Goal: Information Seeking & Learning: Understand process/instructions

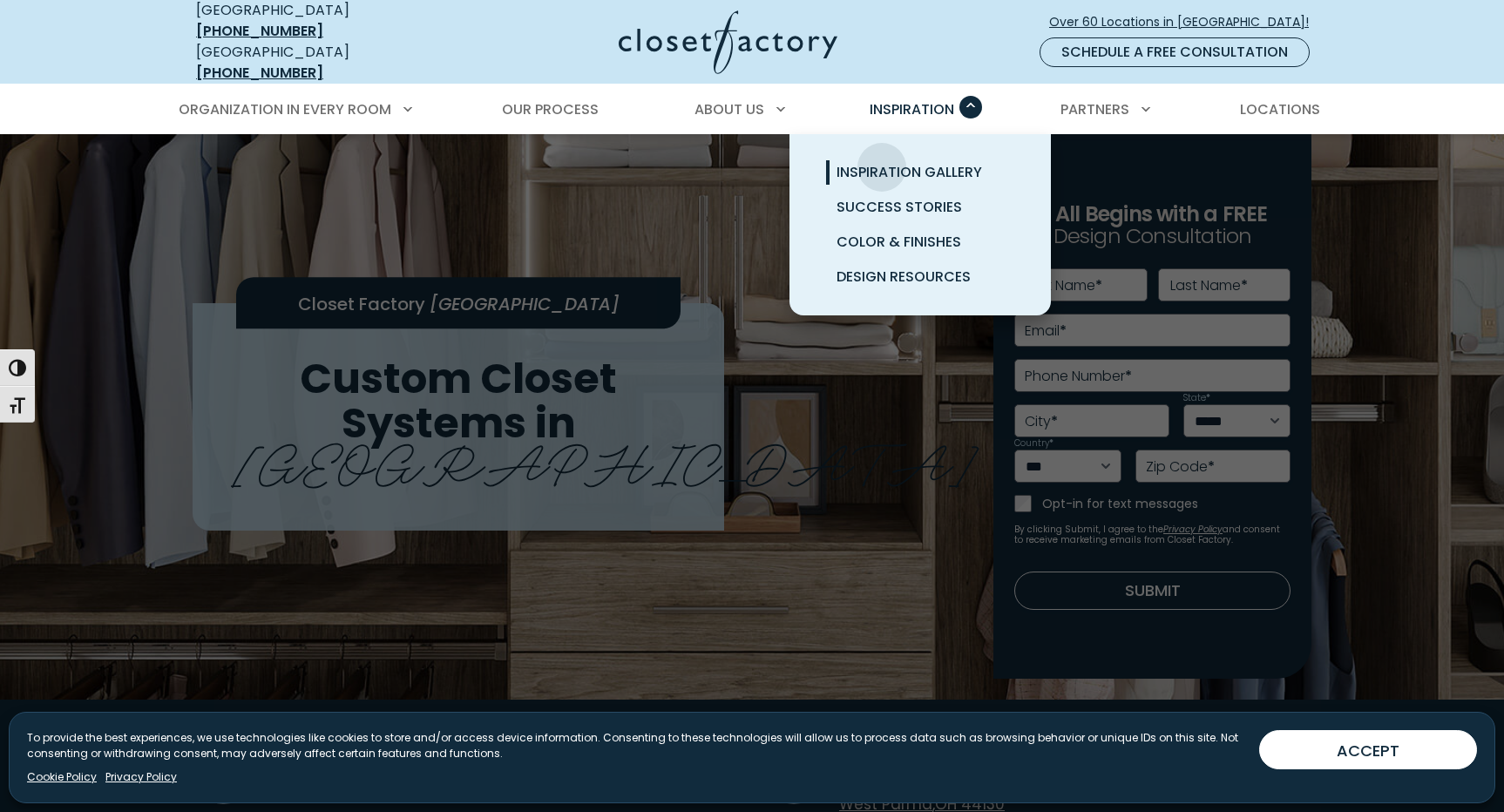
click at [882, 162] on span "Inspiration Gallery" at bounding box center [909, 171] width 146 height 20
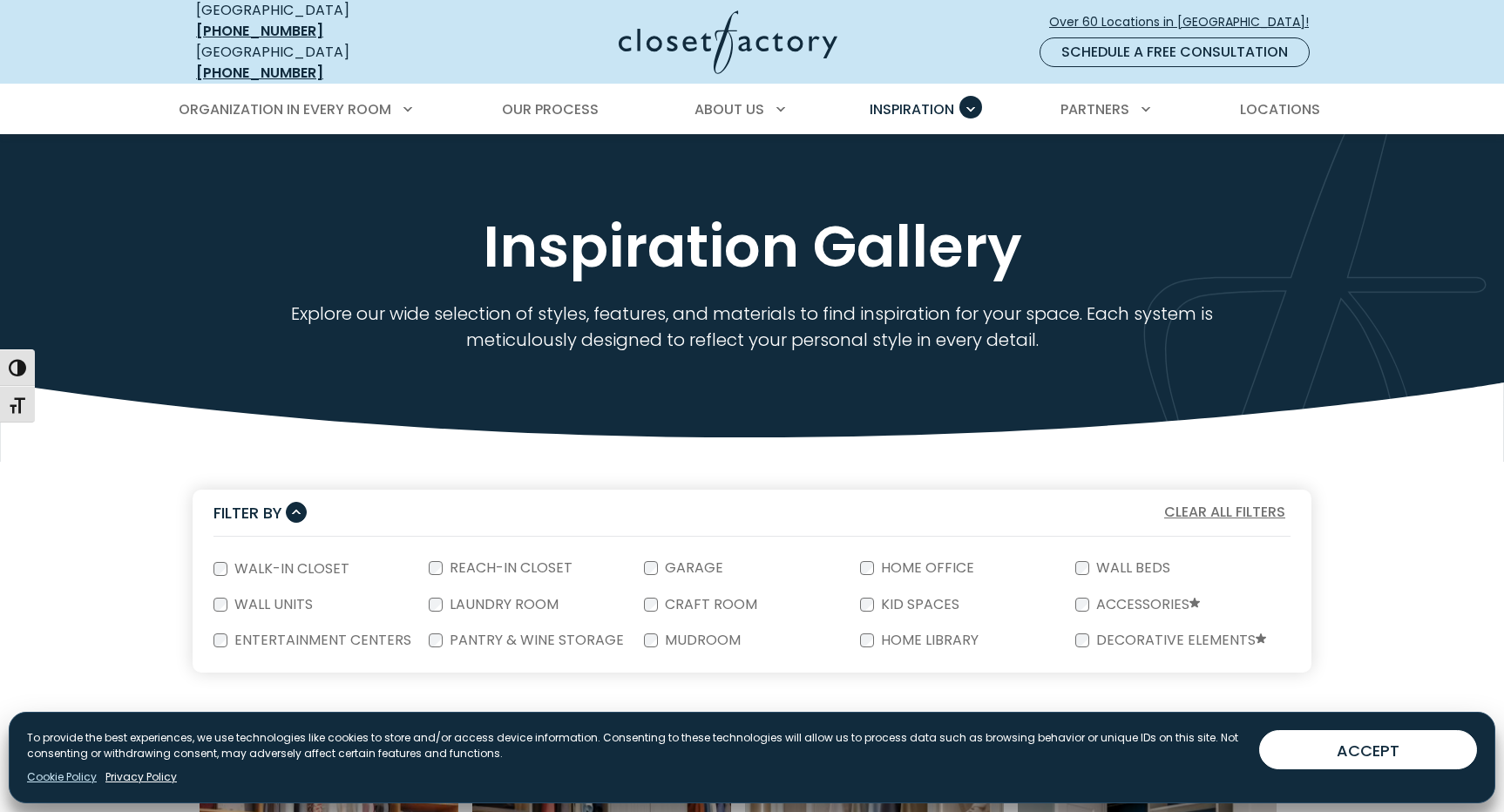
click at [54, 775] on link "Cookie Policy" at bounding box center [61, 777] width 69 height 15
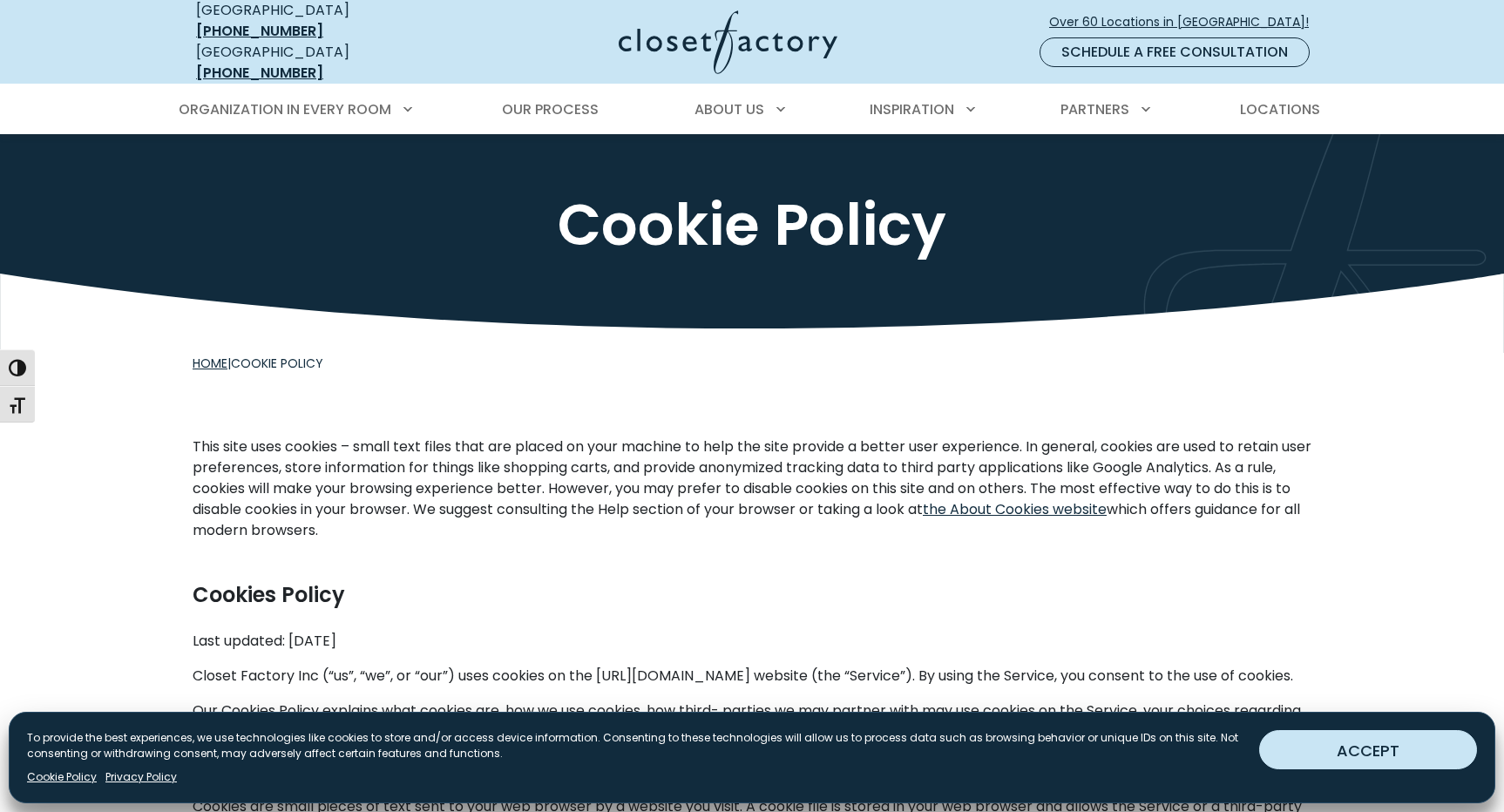
click at [1383, 744] on button "ACCEPT" at bounding box center [1368, 749] width 218 height 39
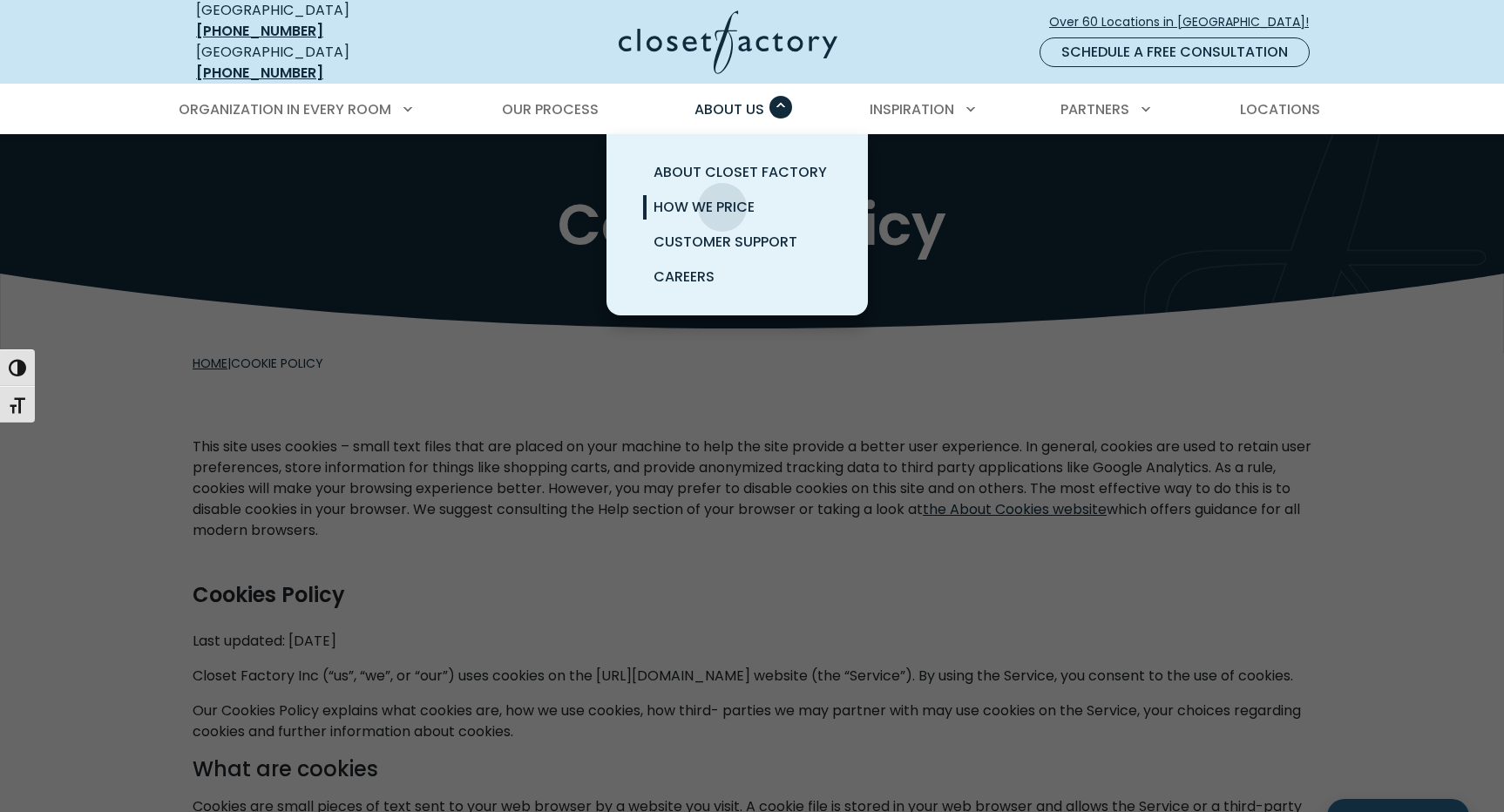
click at [723, 197] on span "How We Price" at bounding box center [704, 206] width 101 height 20
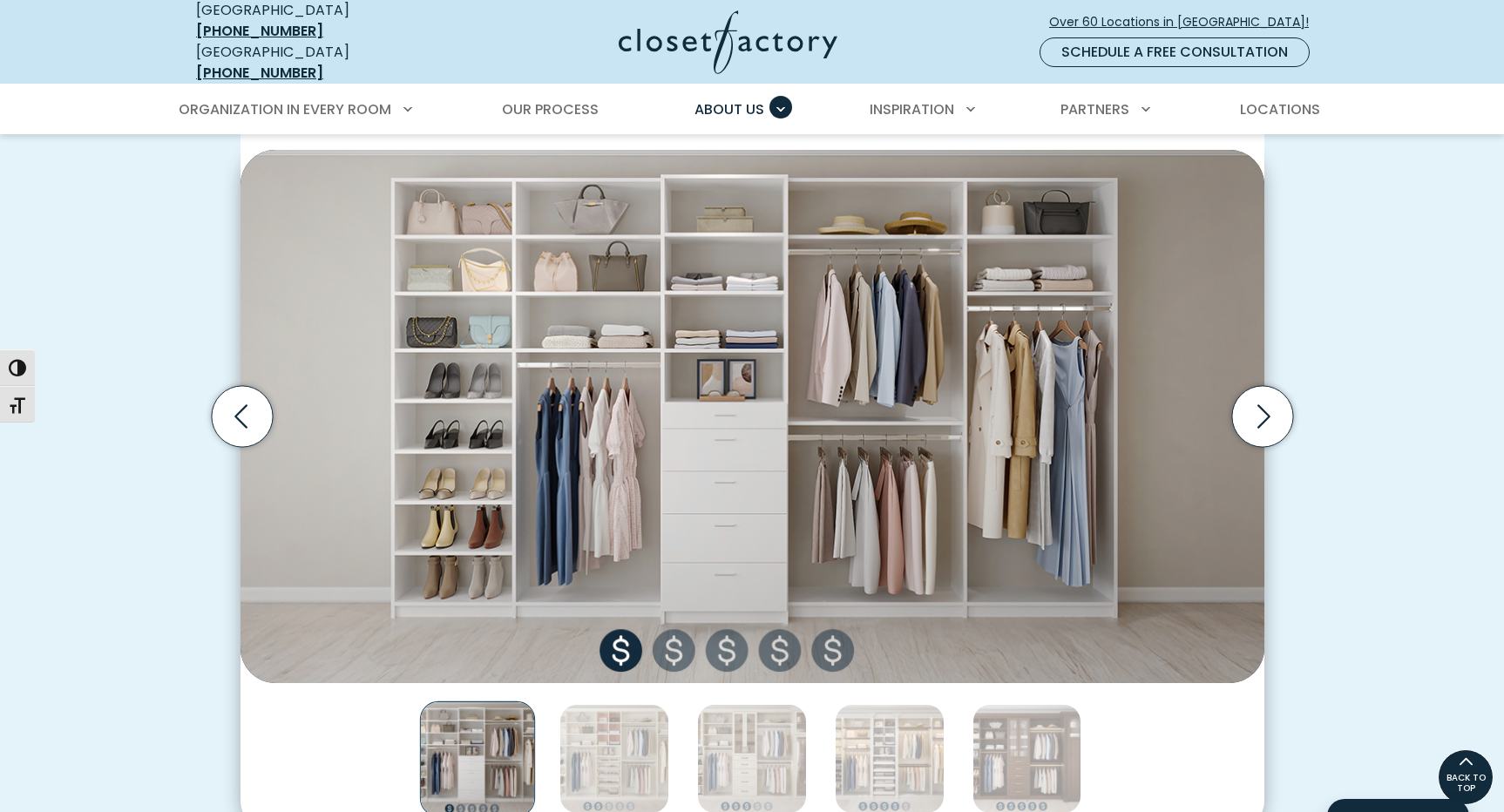
scroll to position [557, 0]
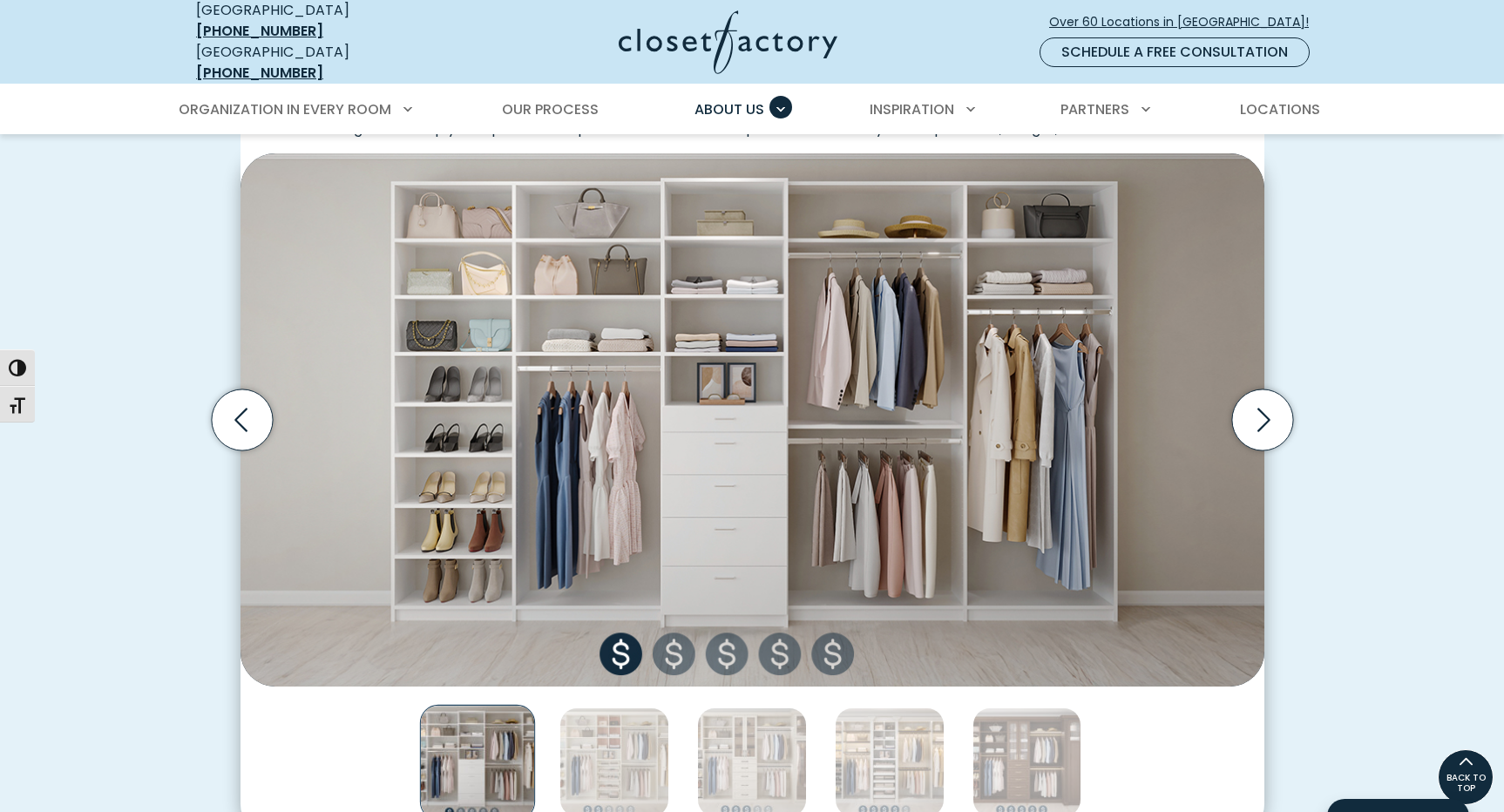
click at [674, 650] on img "Thumbnail Gallery" at bounding box center [752, 419] width 1025 height 533
click at [620, 733] on img "Thumbnail Gallery" at bounding box center [614, 762] width 109 height 109
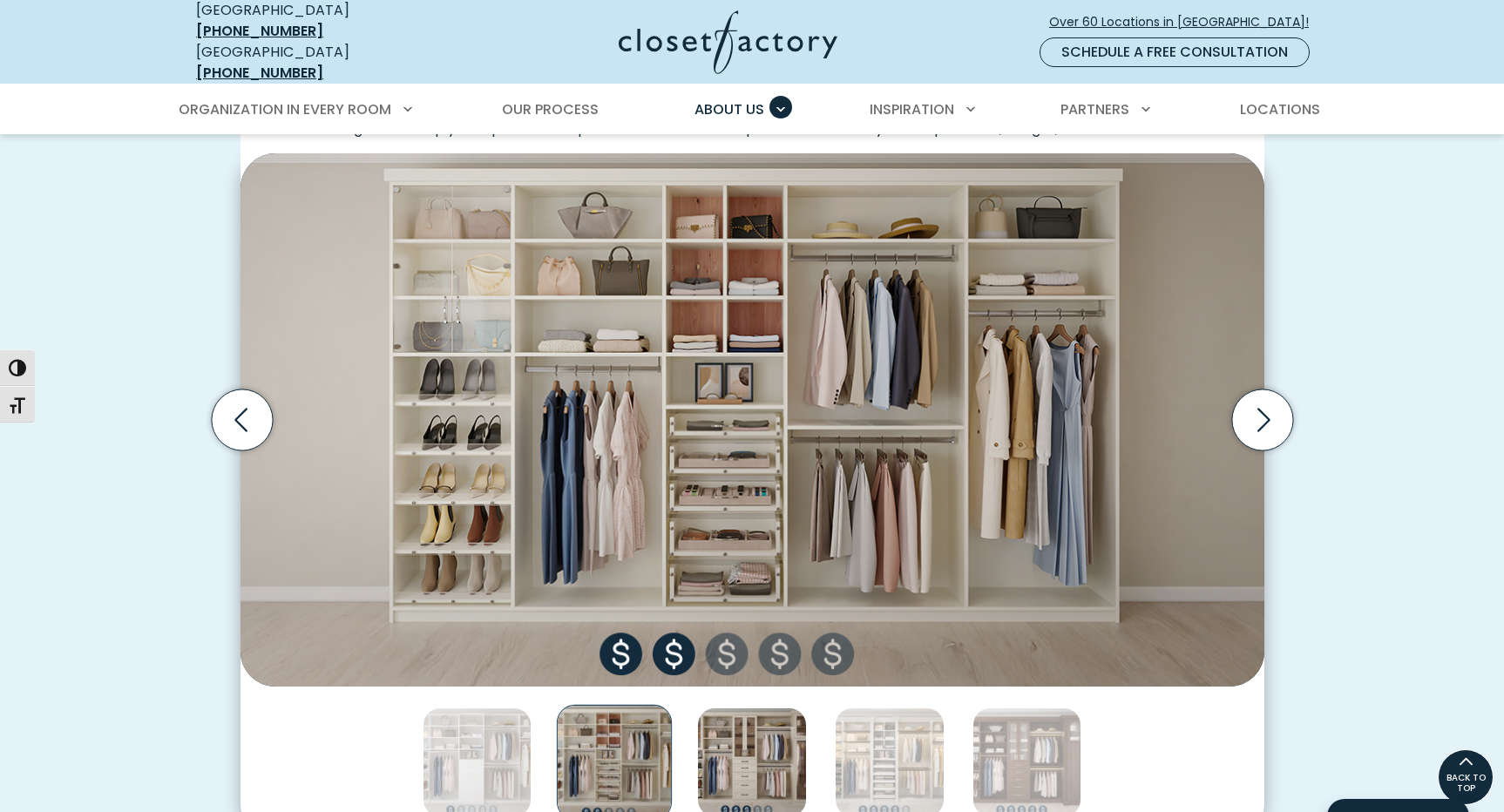
click at [724, 746] on img "Thumbnail Gallery" at bounding box center [752, 762] width 109 height 109
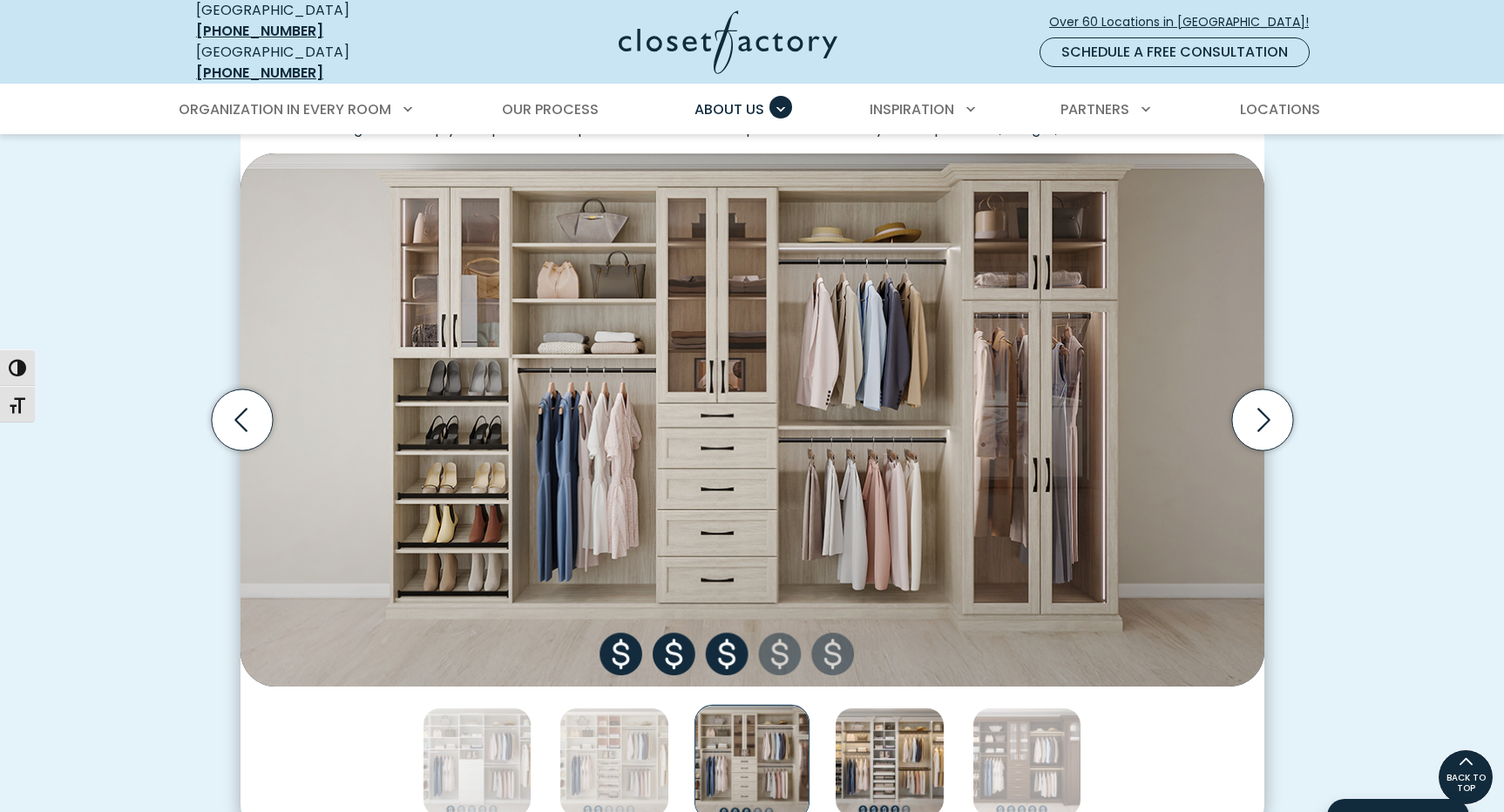
click at [850, 765] on img "Thumbnail Gallery" at bounding box center [889, 762] width 109 height 109
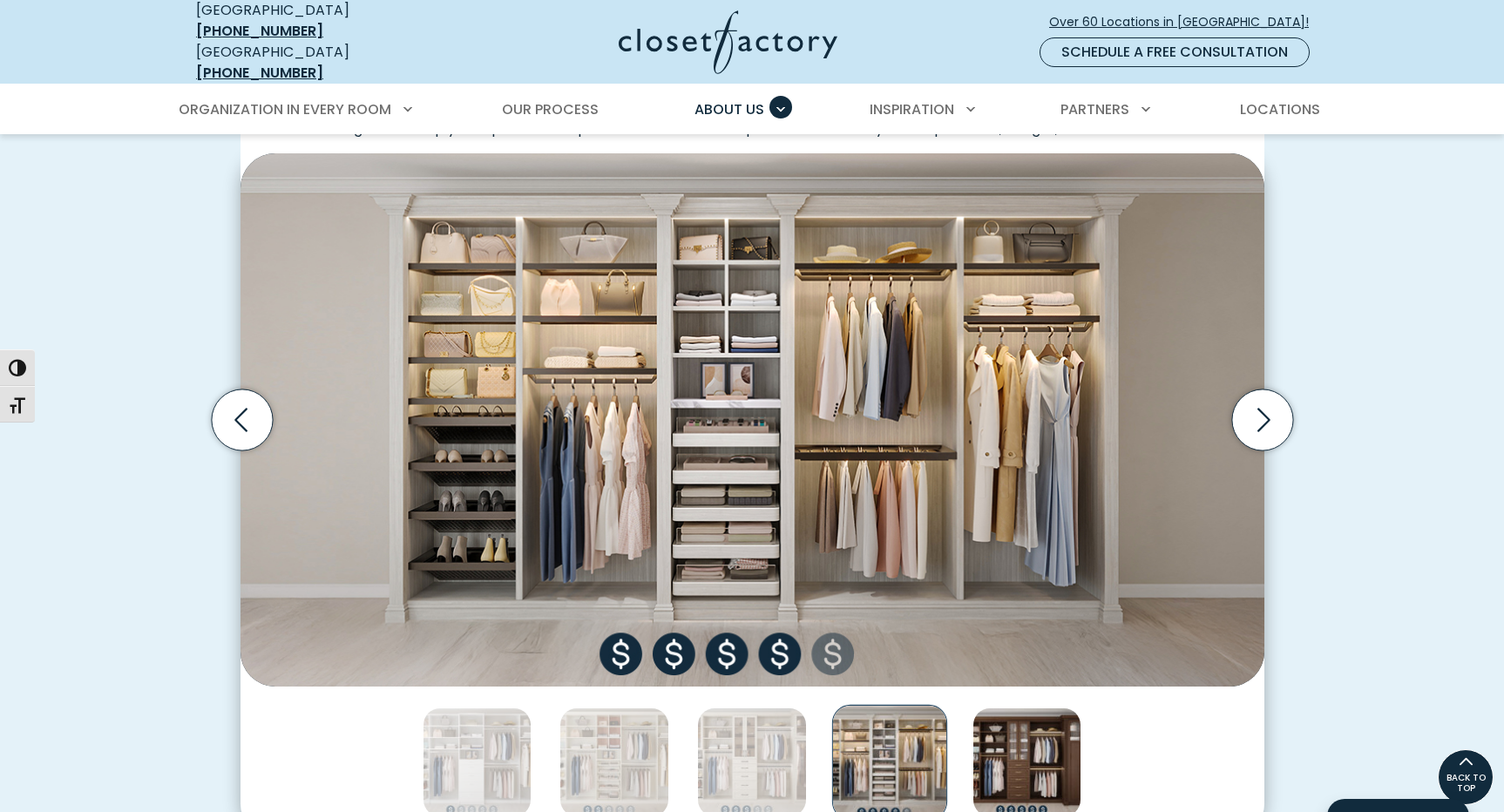
click at [989, 779] on img "Thumbnail Gallery" at bounding box center [1026, 762] width 109 height 109
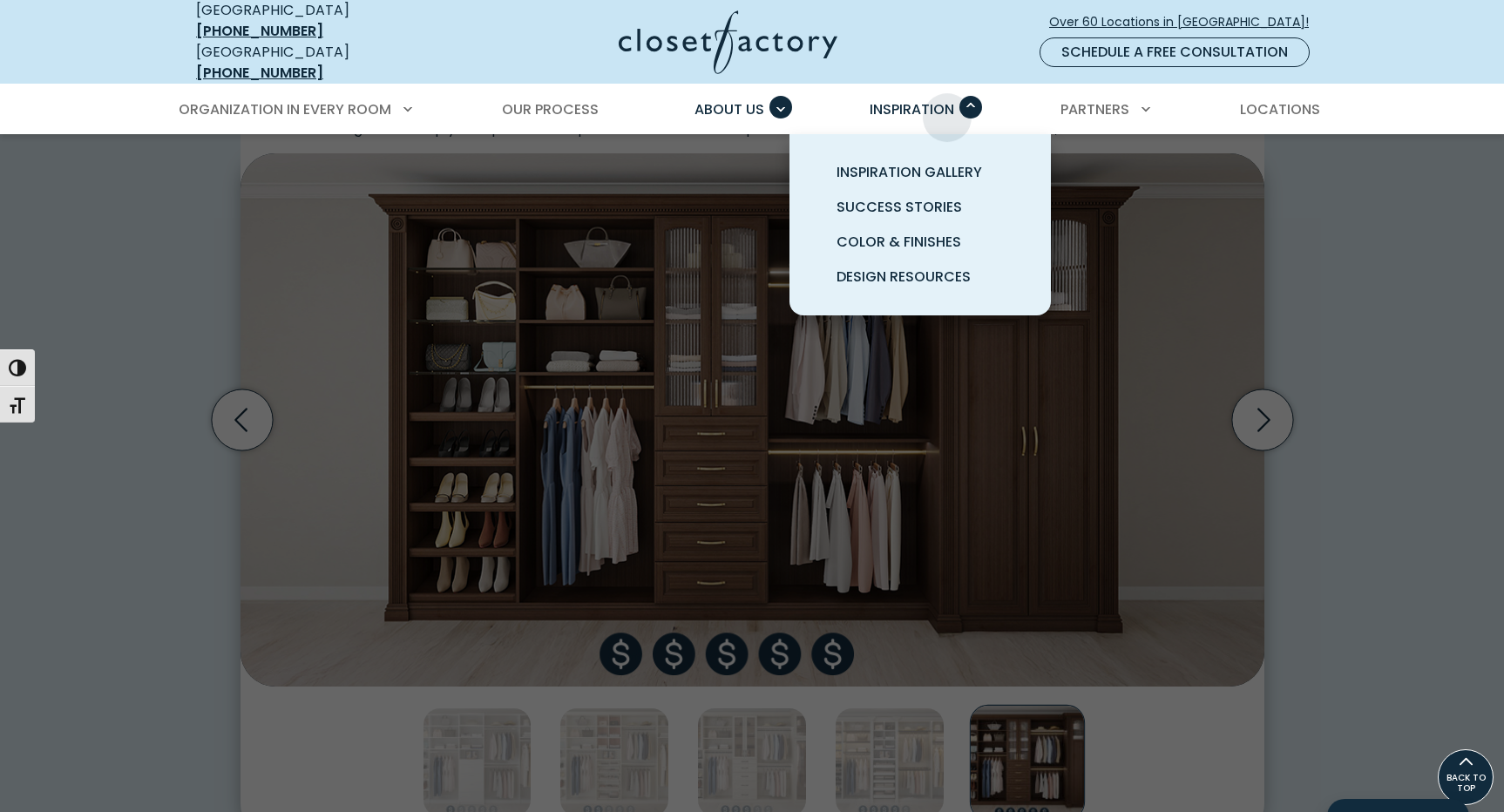
click at [947, 105] on span "Inspiration" at bounding box center [911, 108] width 85 height 20
click at [940, 164] on span "Inspiration Gallery" at bounding box center [909, 171] width 146 height 20
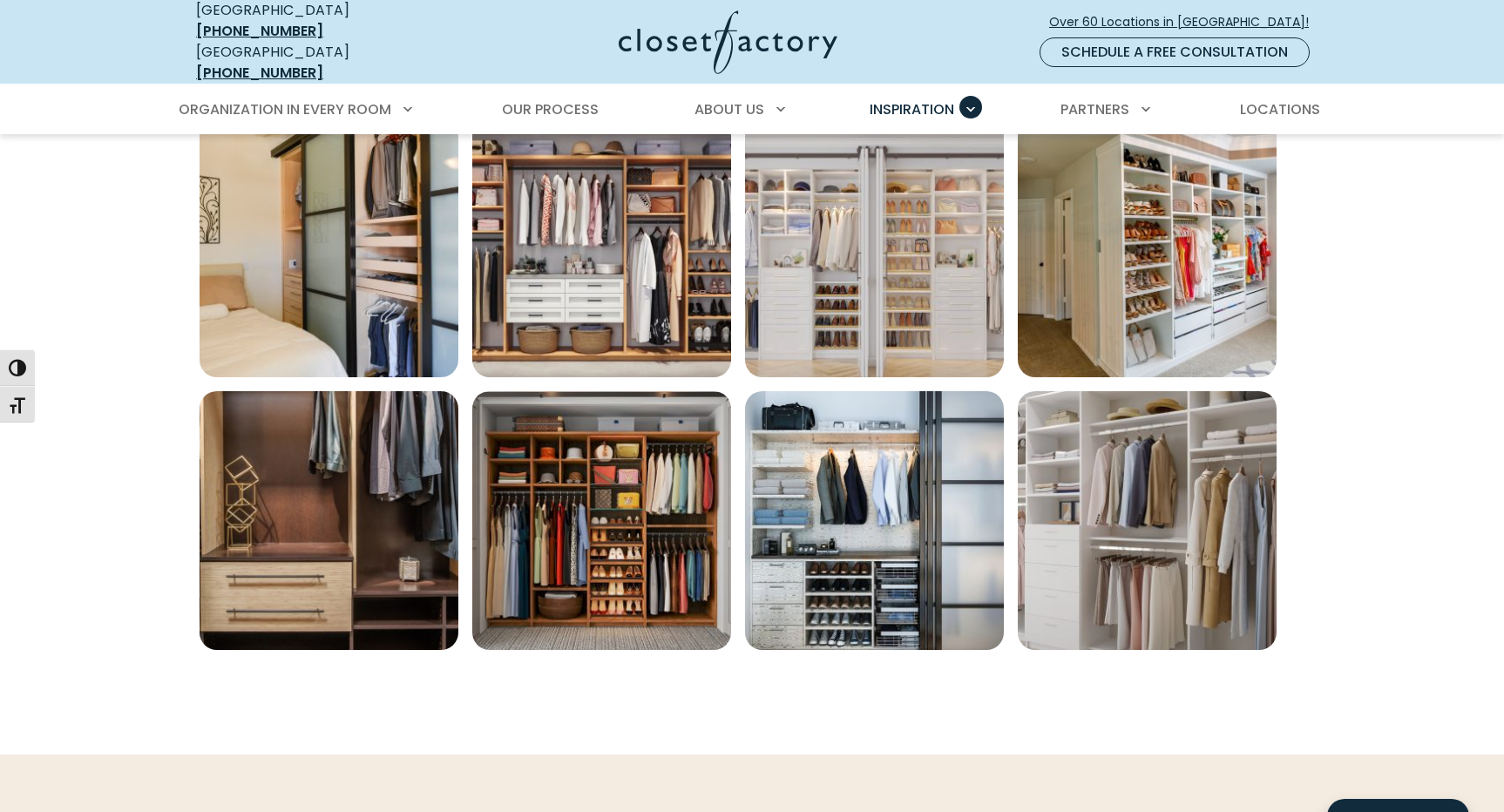
scroll to position [1185, 0]
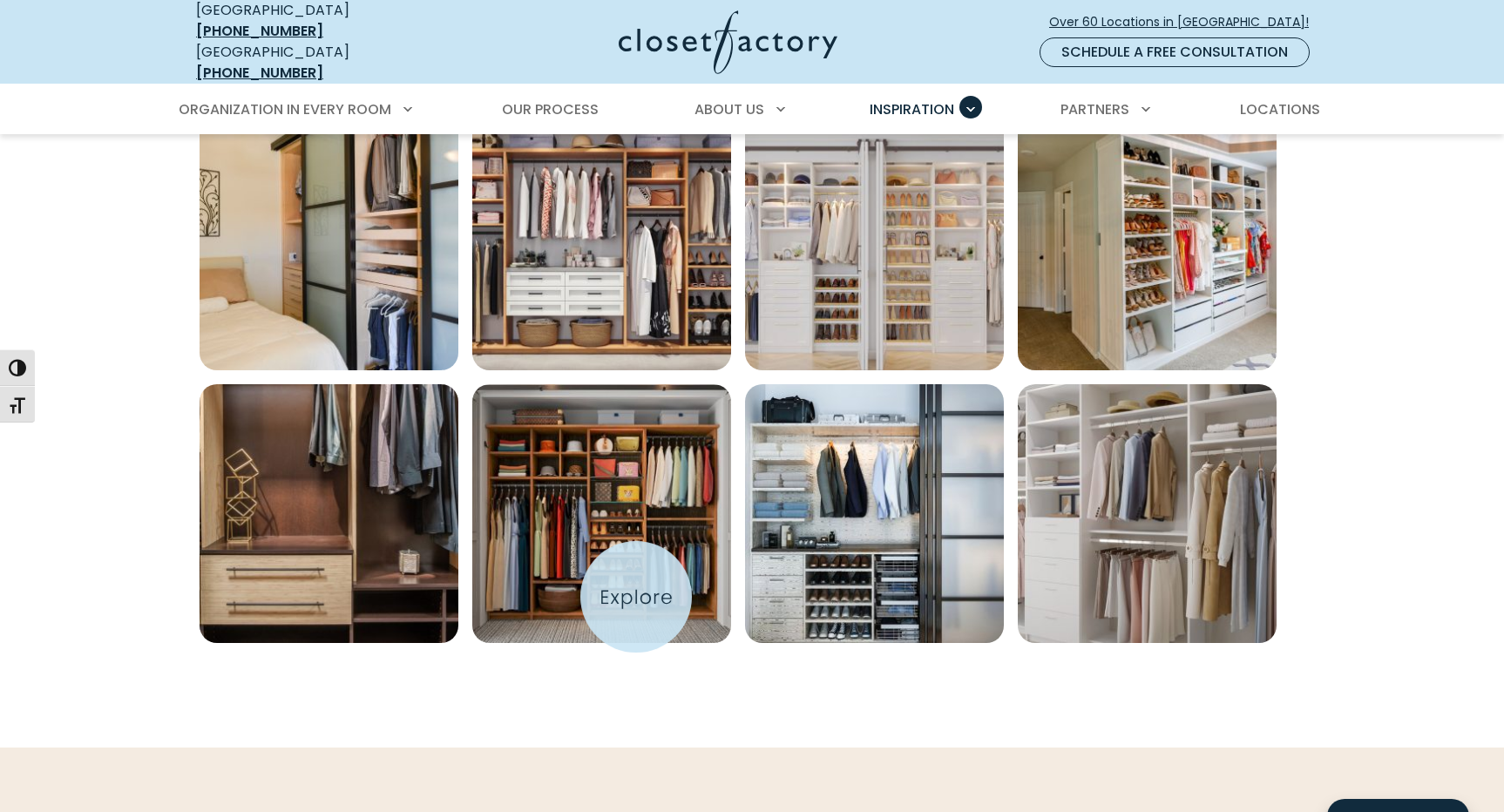
click at [636, 597] on img "Open inspiration gallery to preview enlarged image" at bounding box center [602, 513] width 259 height 259
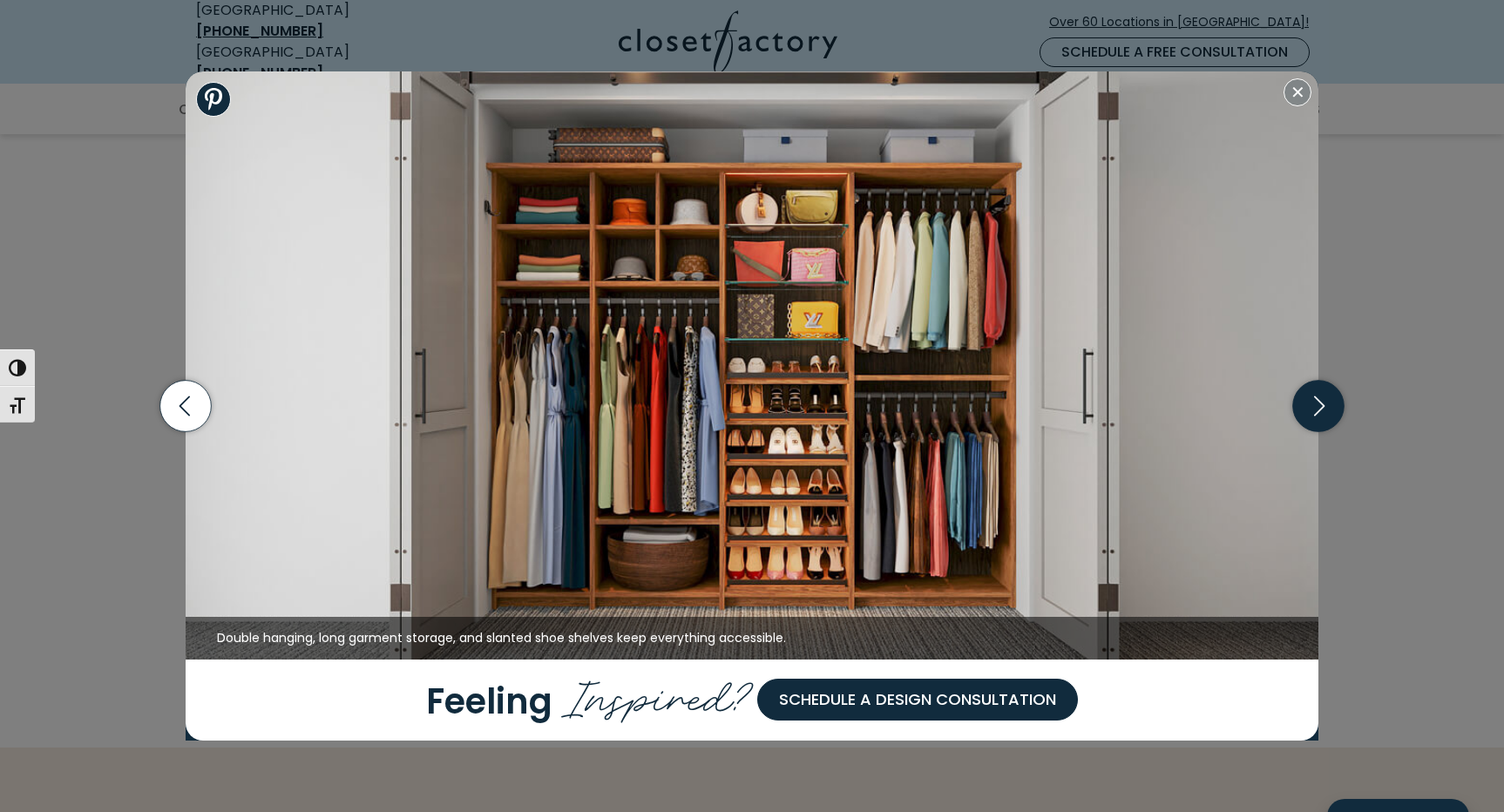
click at [1330, 408] on icon "button" at bounding box center [1319, 406] width 51 height 51
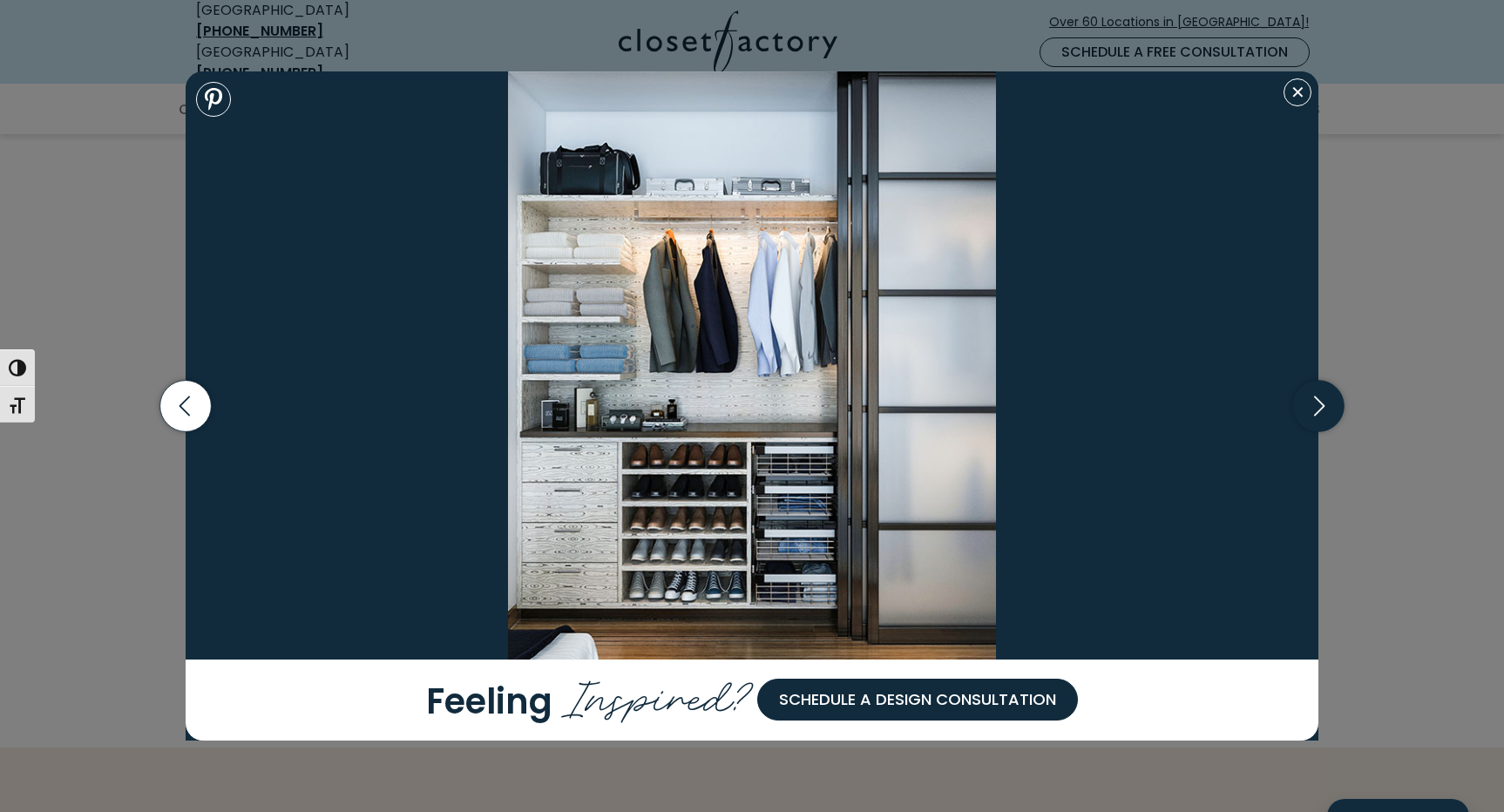
click at [1330, 407] on icon "button" at bounding box center [1319, 406] width 51 height 51
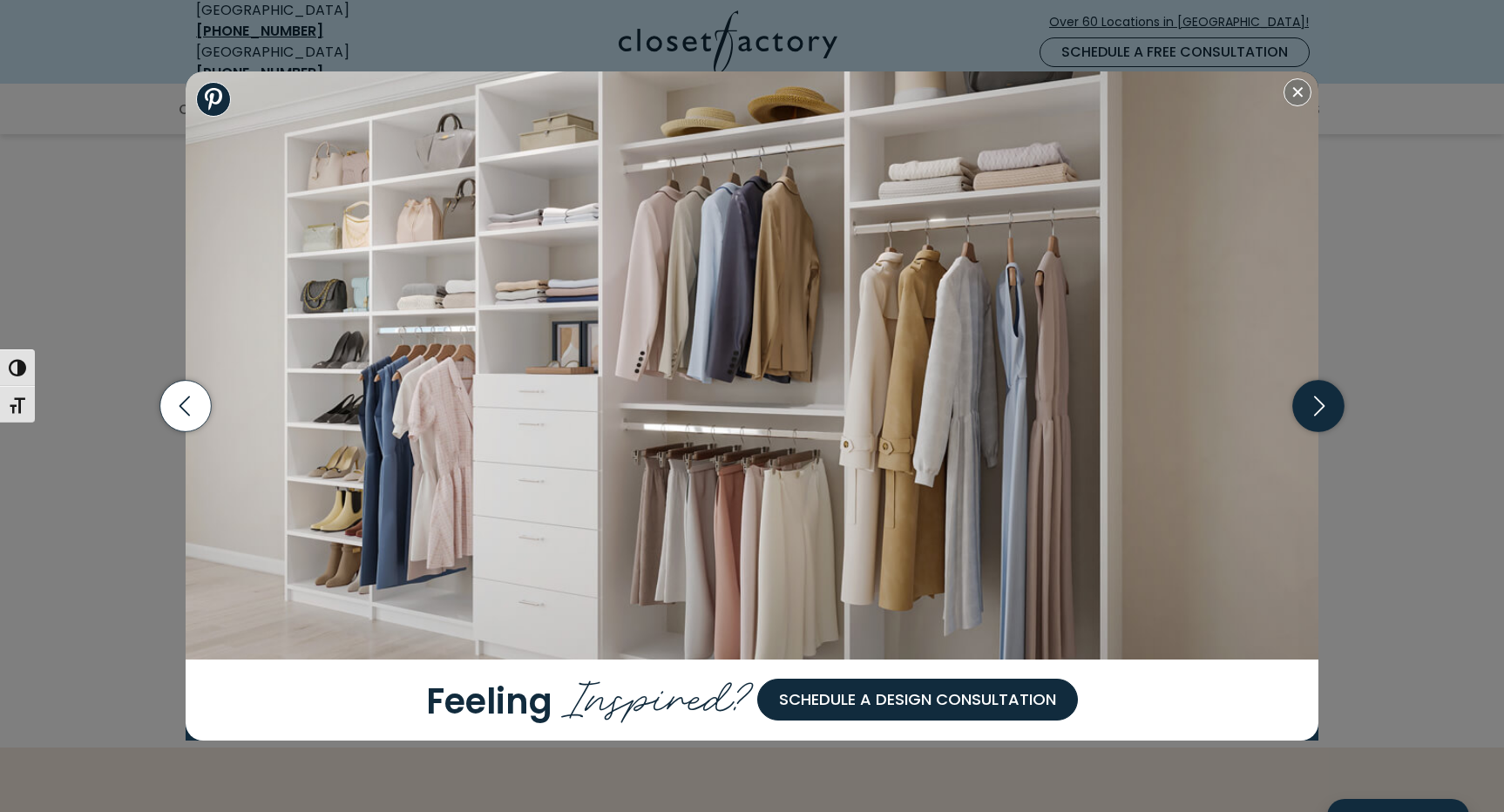
click at [1329, 406] on icon "button" at bounding box center [1319, 406] width 51 height 51
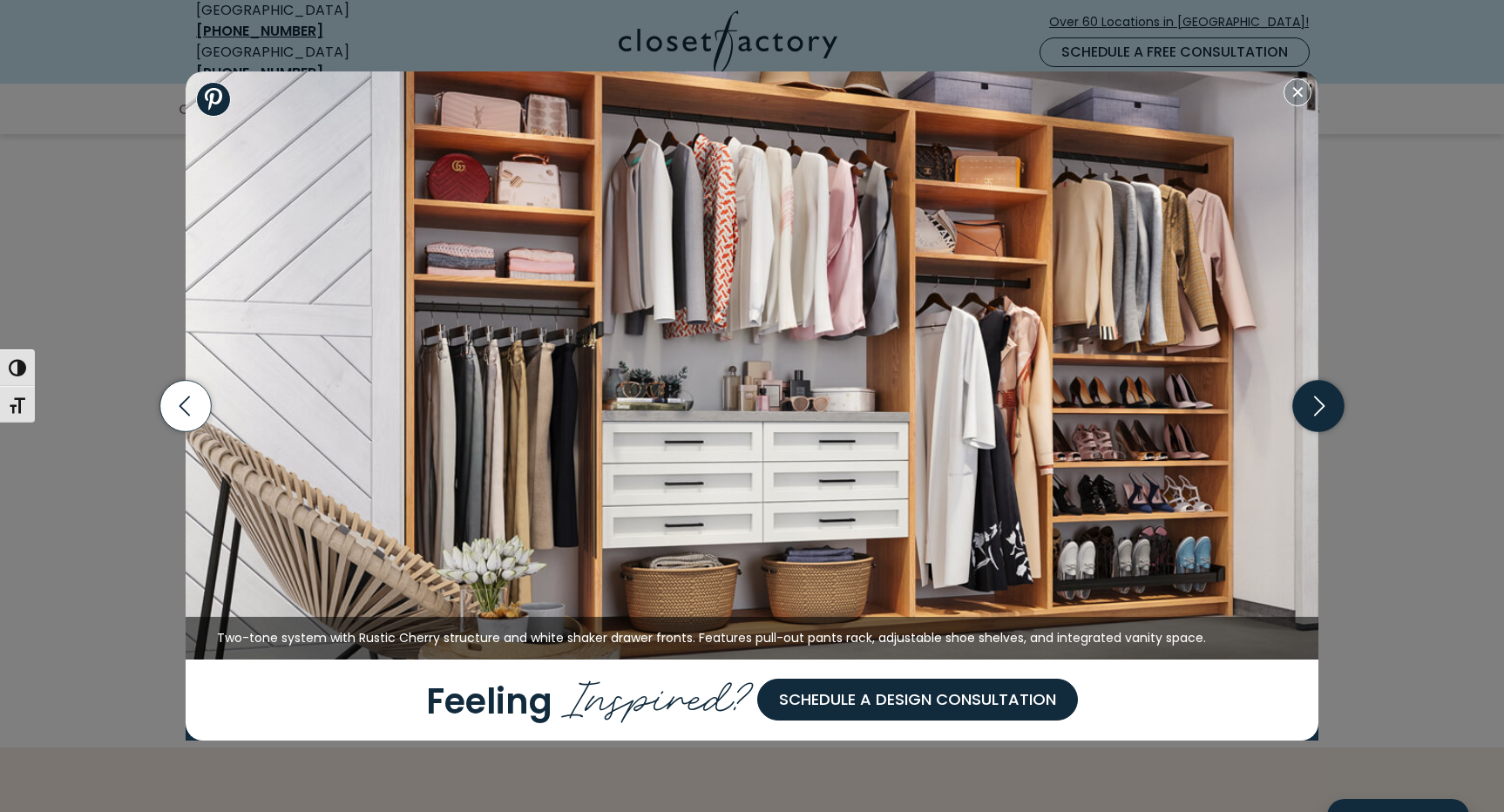
click at [1330, 407] on icon "button" at bounding box center [1319, 406] width 51 height 51
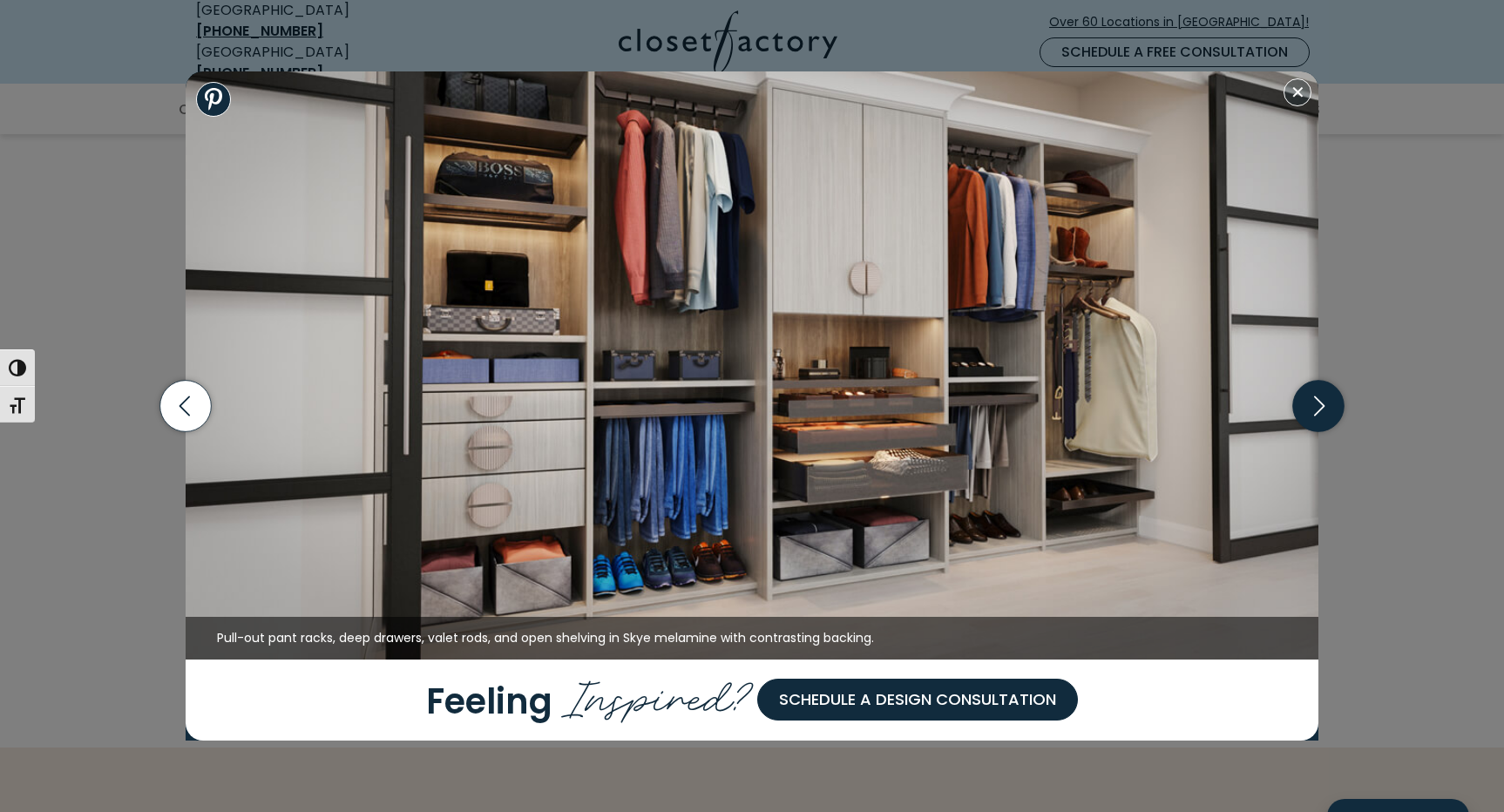
click at [1322, 402] on icon "button" at bounding box center [1319, 406] width 10 height 20
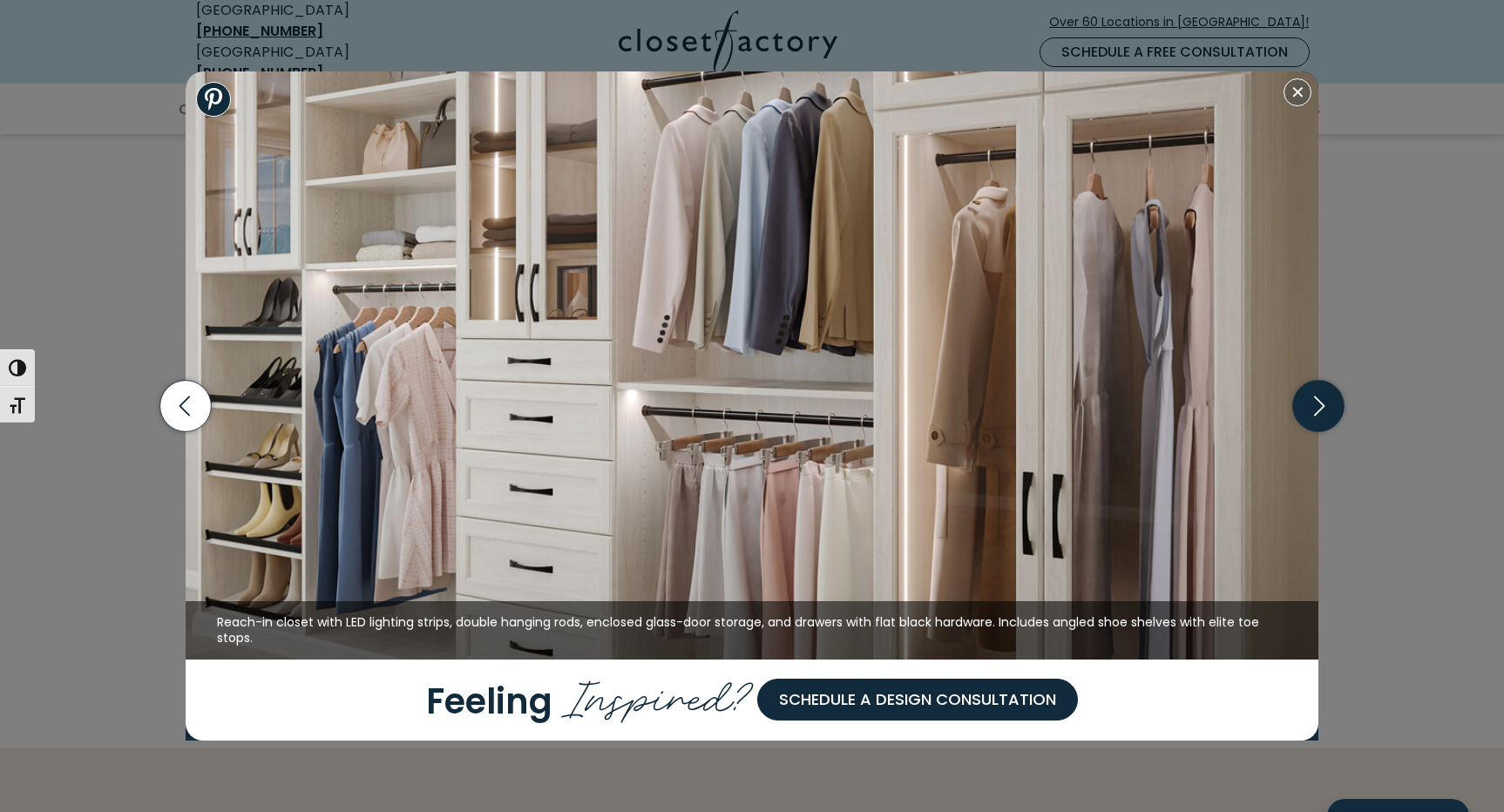
click at [1323, 403] on icon "button" at bounding box center [1319, 406] width 10 height 20
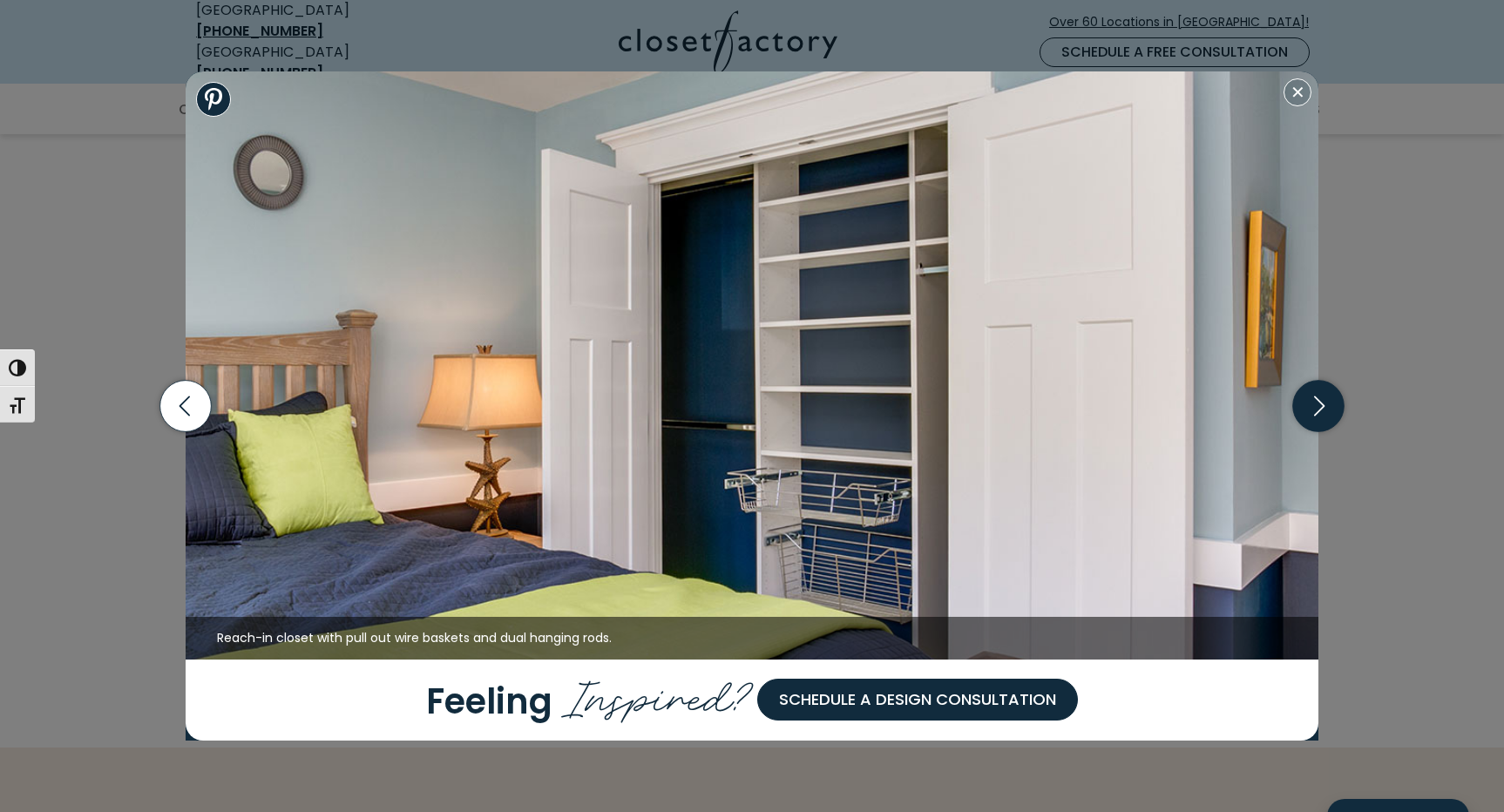
click at [1324, 401] on icon "button" at bounding box center [1319, 406] width 51 height 51
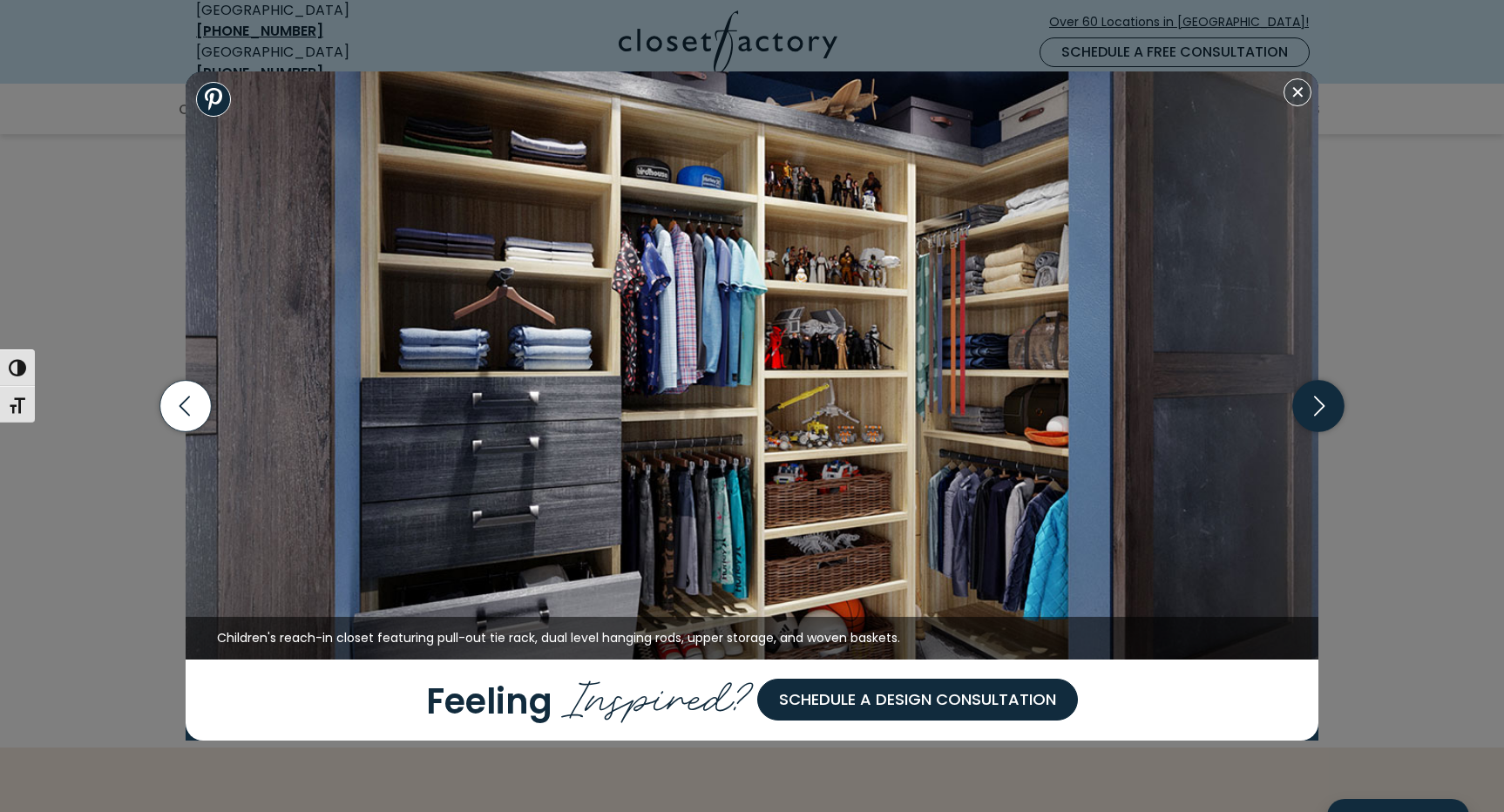
click at [1324, 401] on icon "button" at bounding box center [1319, 406] width 51 height 51
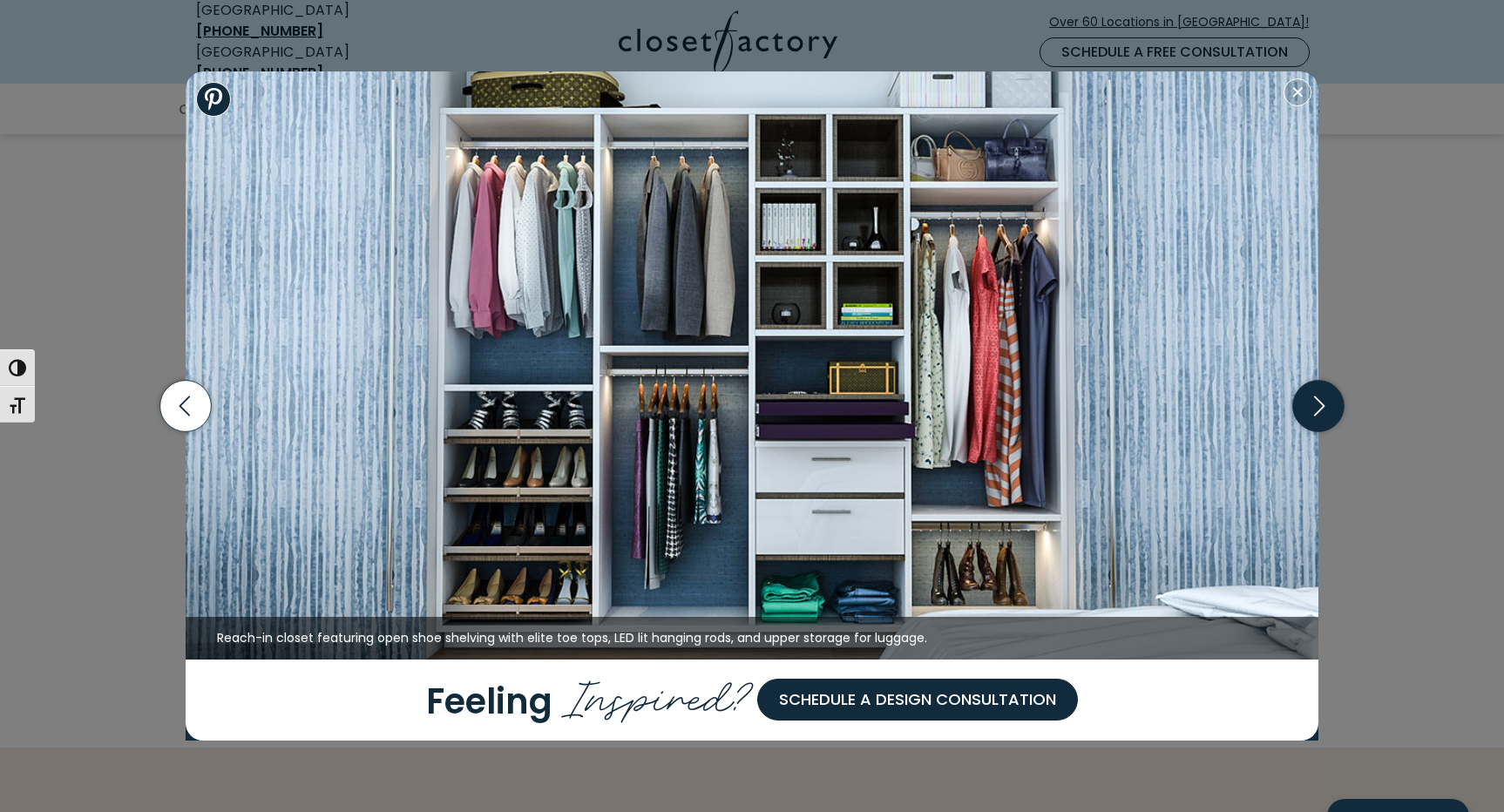
click at [1325, 403] on icon "button" at bounding box center [1319, 406] width 51 height 51
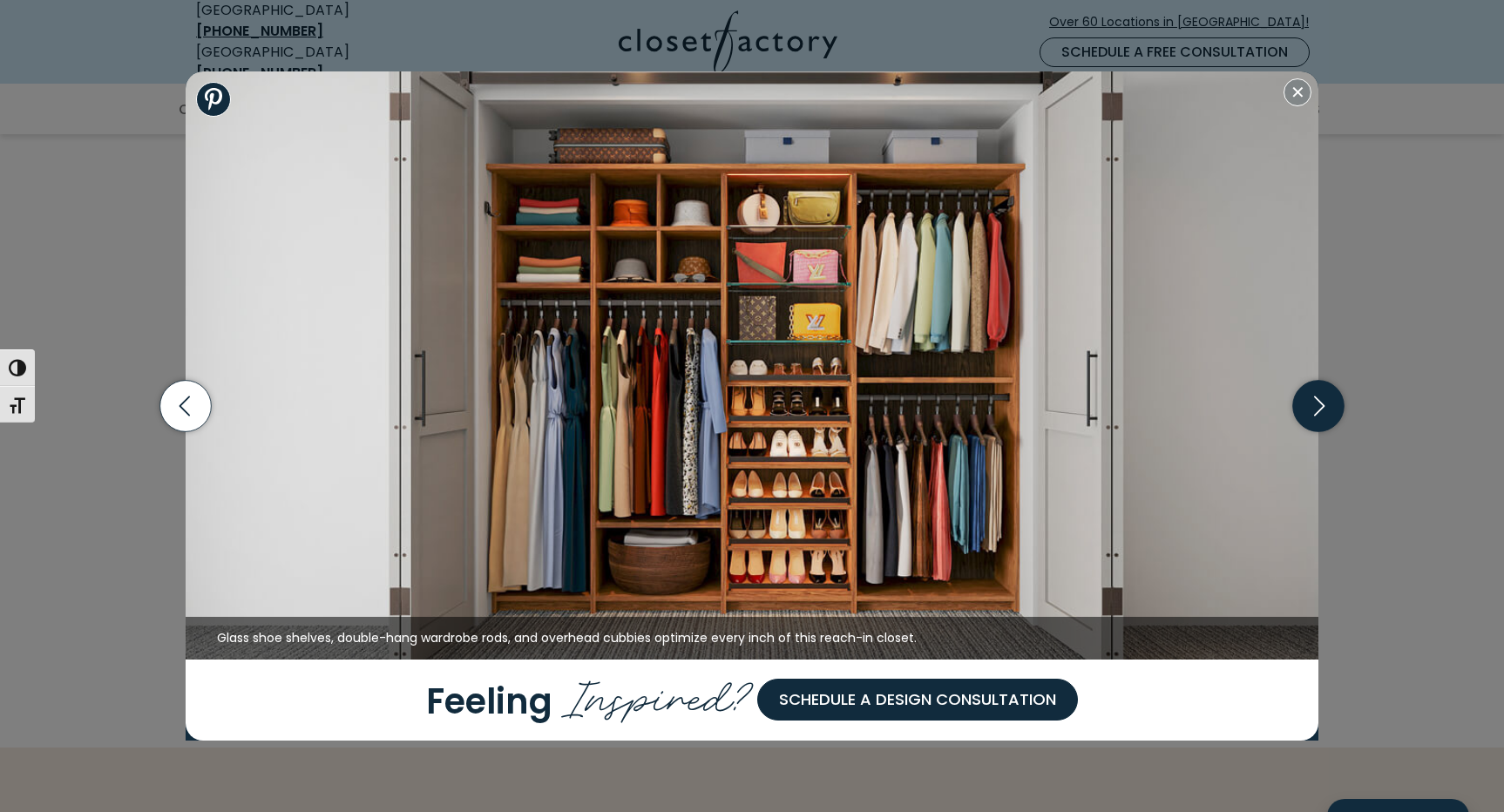
click at [1325, 403] on icon "button" at bounding box center [1319, 406] width 51 height 51
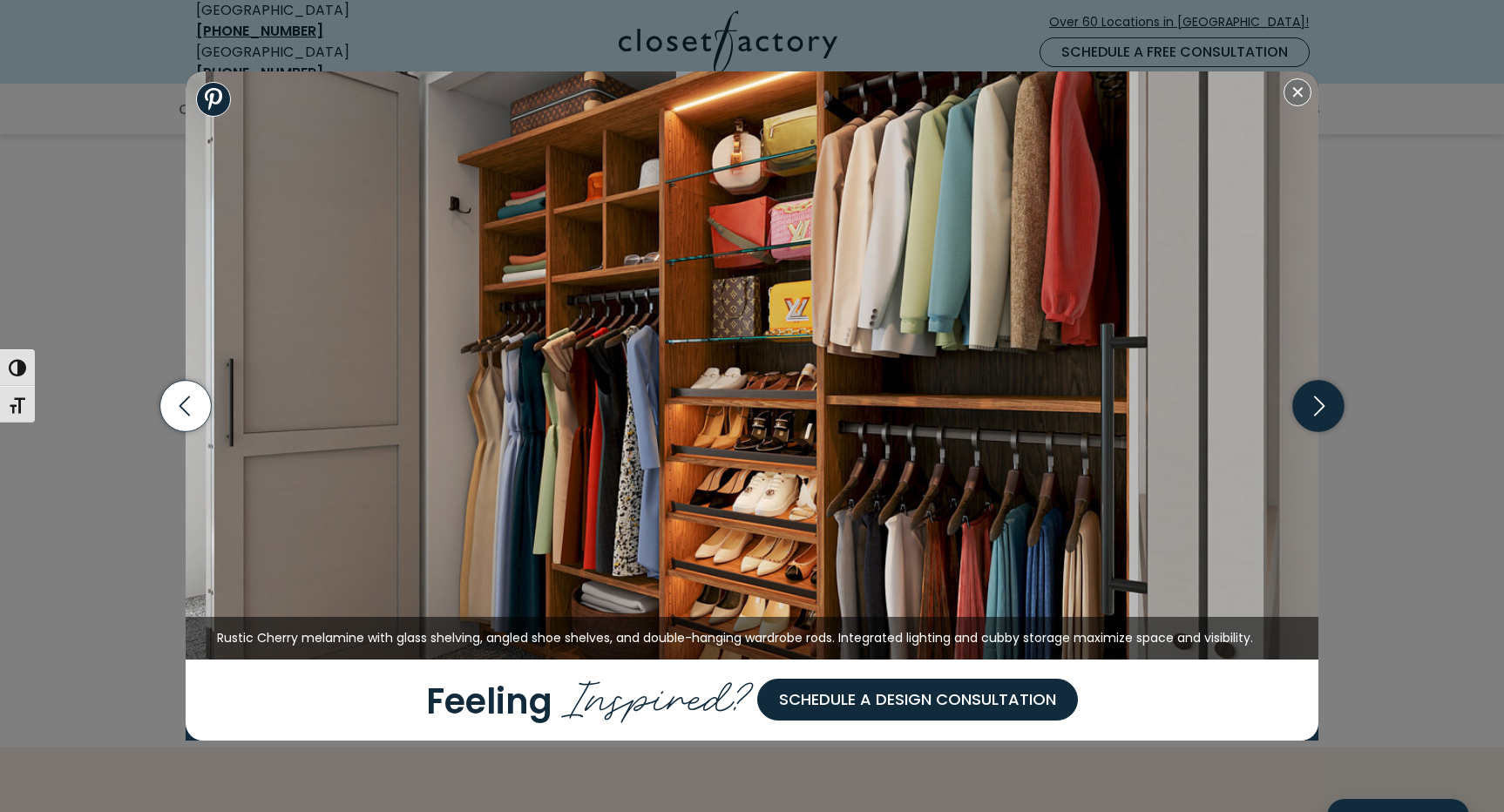
click at [1325, 403] on icon "button" at bounding box center [1319, 406] width 51 height 51
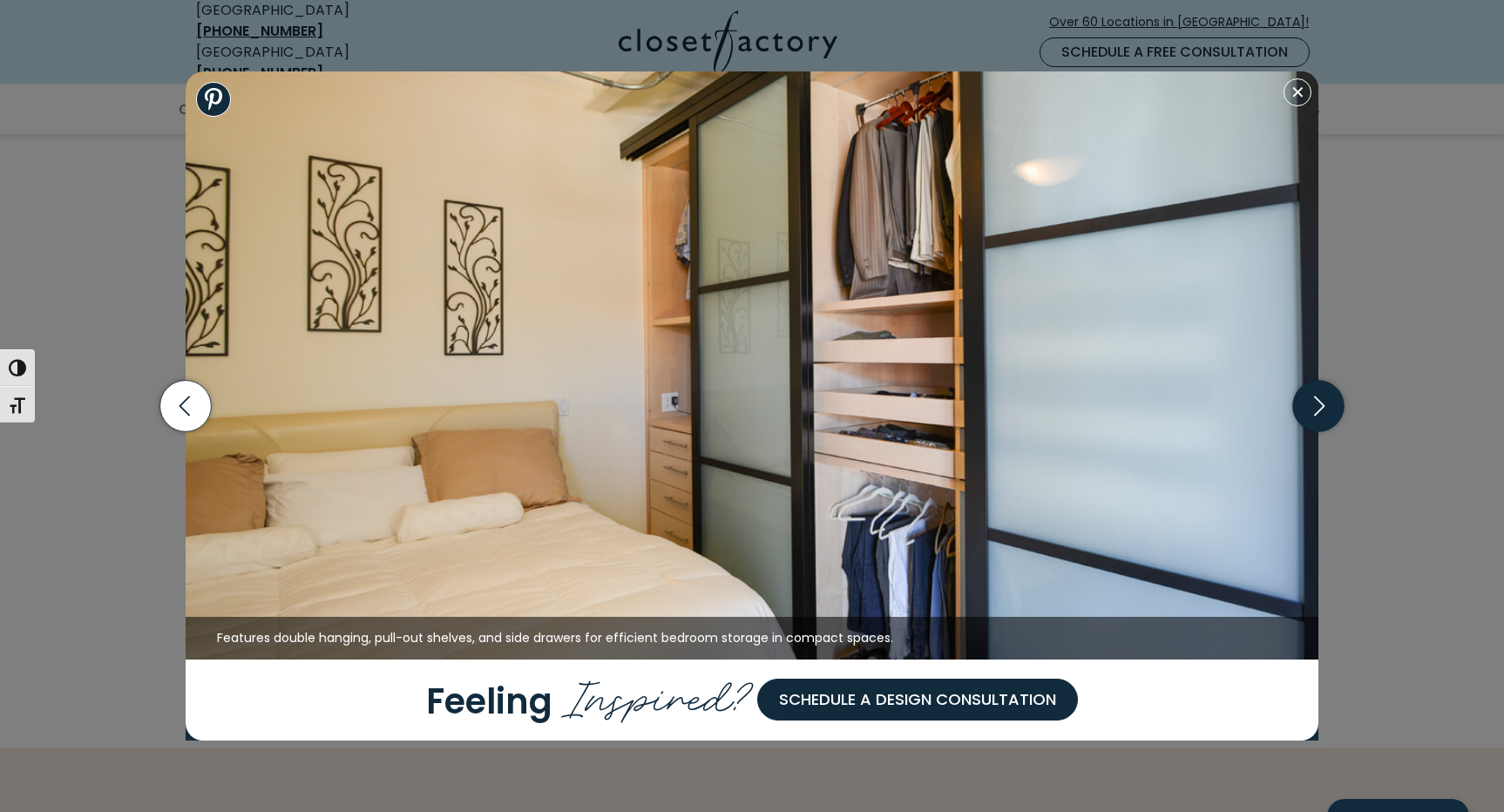
click at [1325, 403] on icon "button" at bounding box center [1319, 406] width 51 height 51
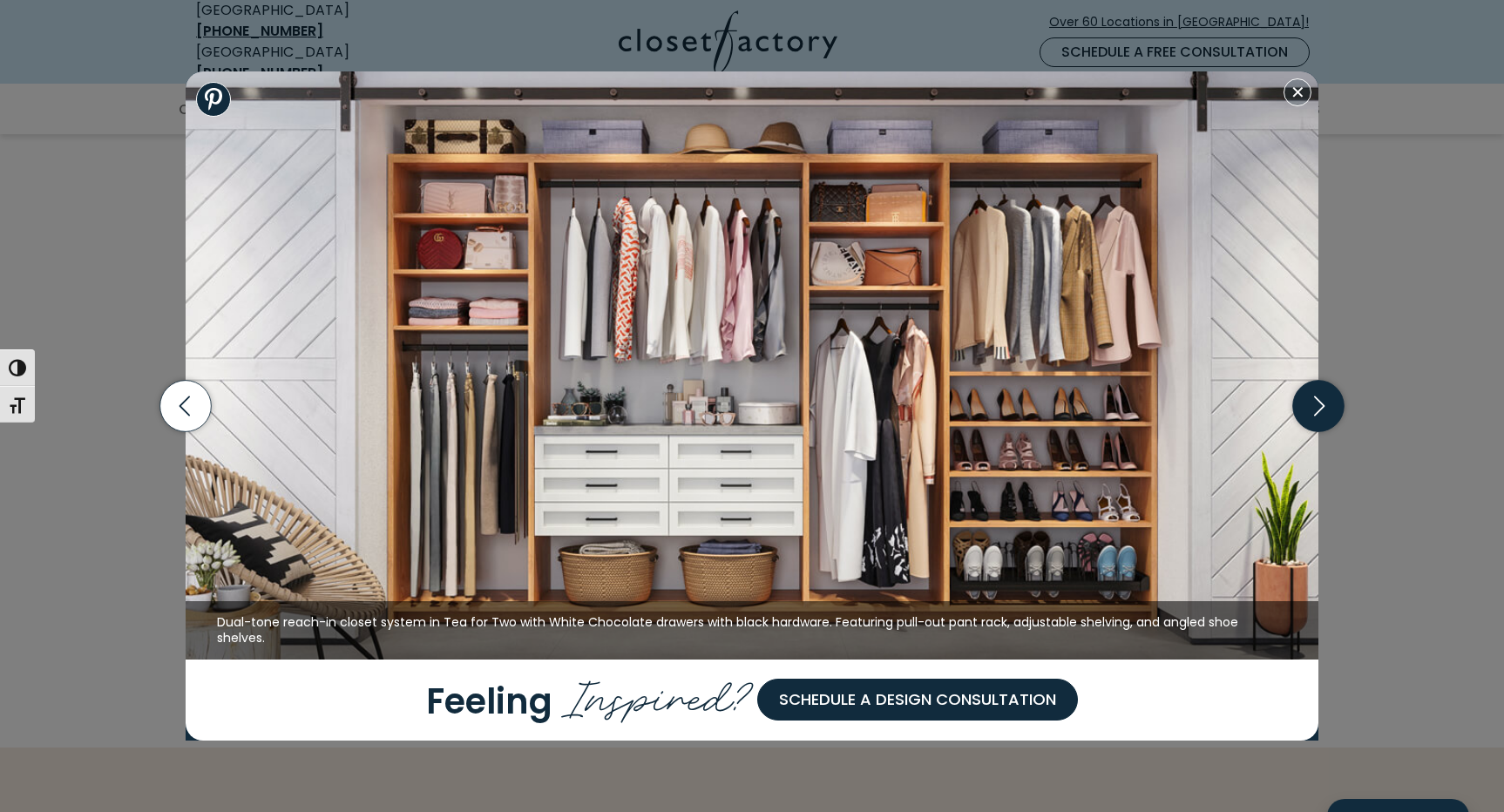
click at [1325, 404] on icon "button" at bounding box center [1319, 406] width 51 height 51
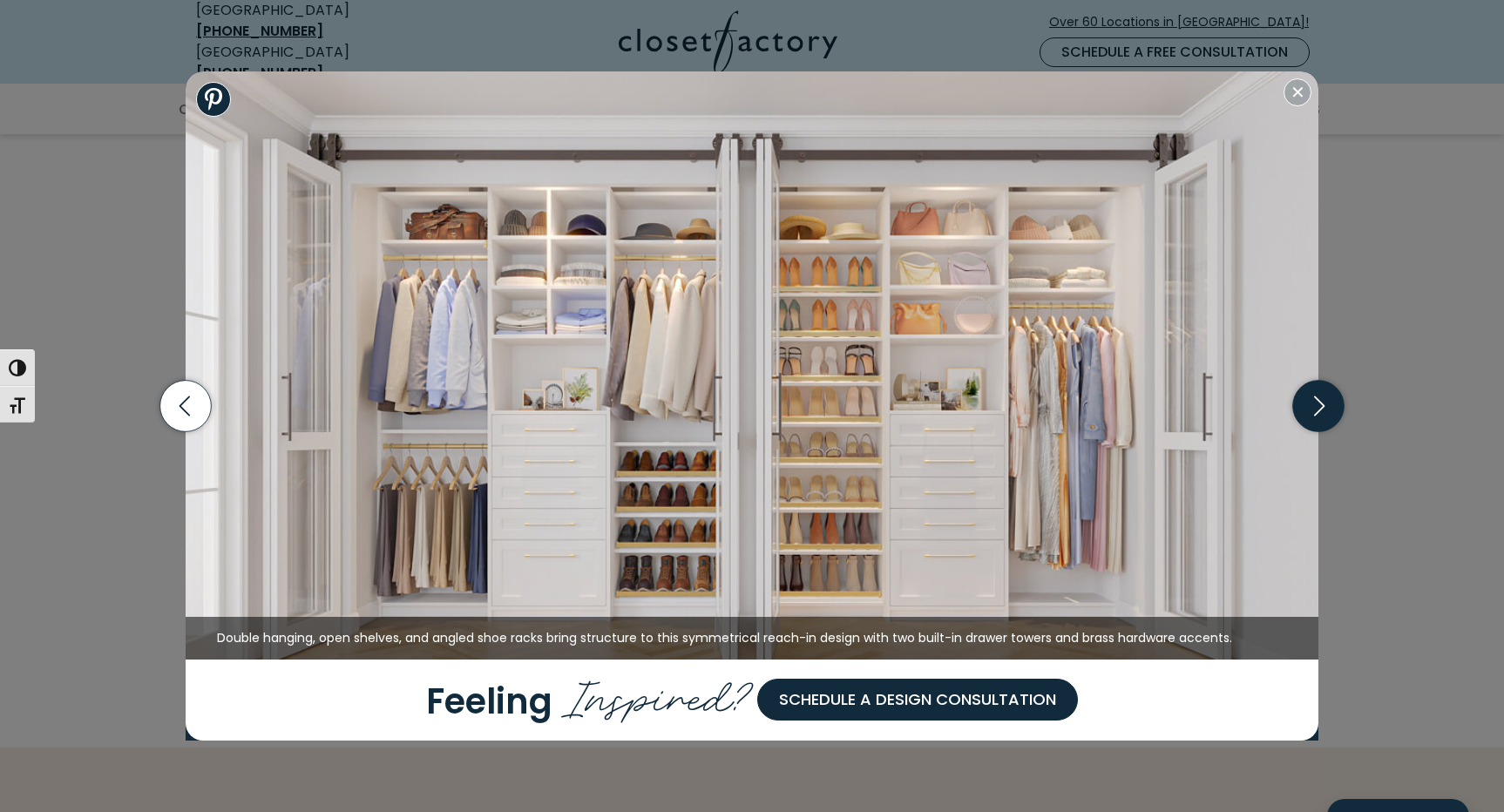
click at [1325, 404] on icon "button" at bounding box center [1319, 406] width 51 height 51
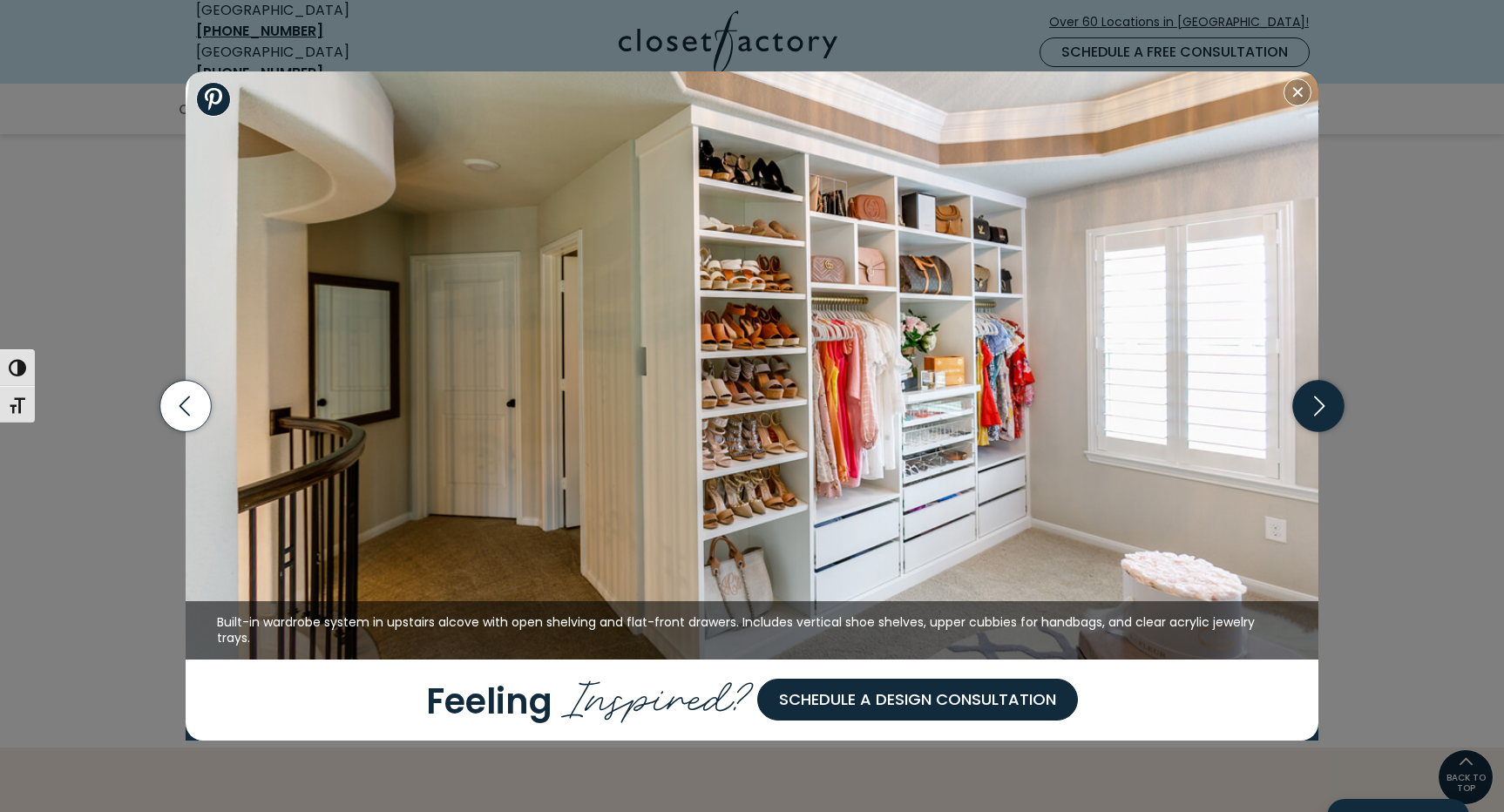
scroll to position [1184, 0]
click at [1327, 407] on icon "button" at bounding box center [1319, 406] width 51 height 51
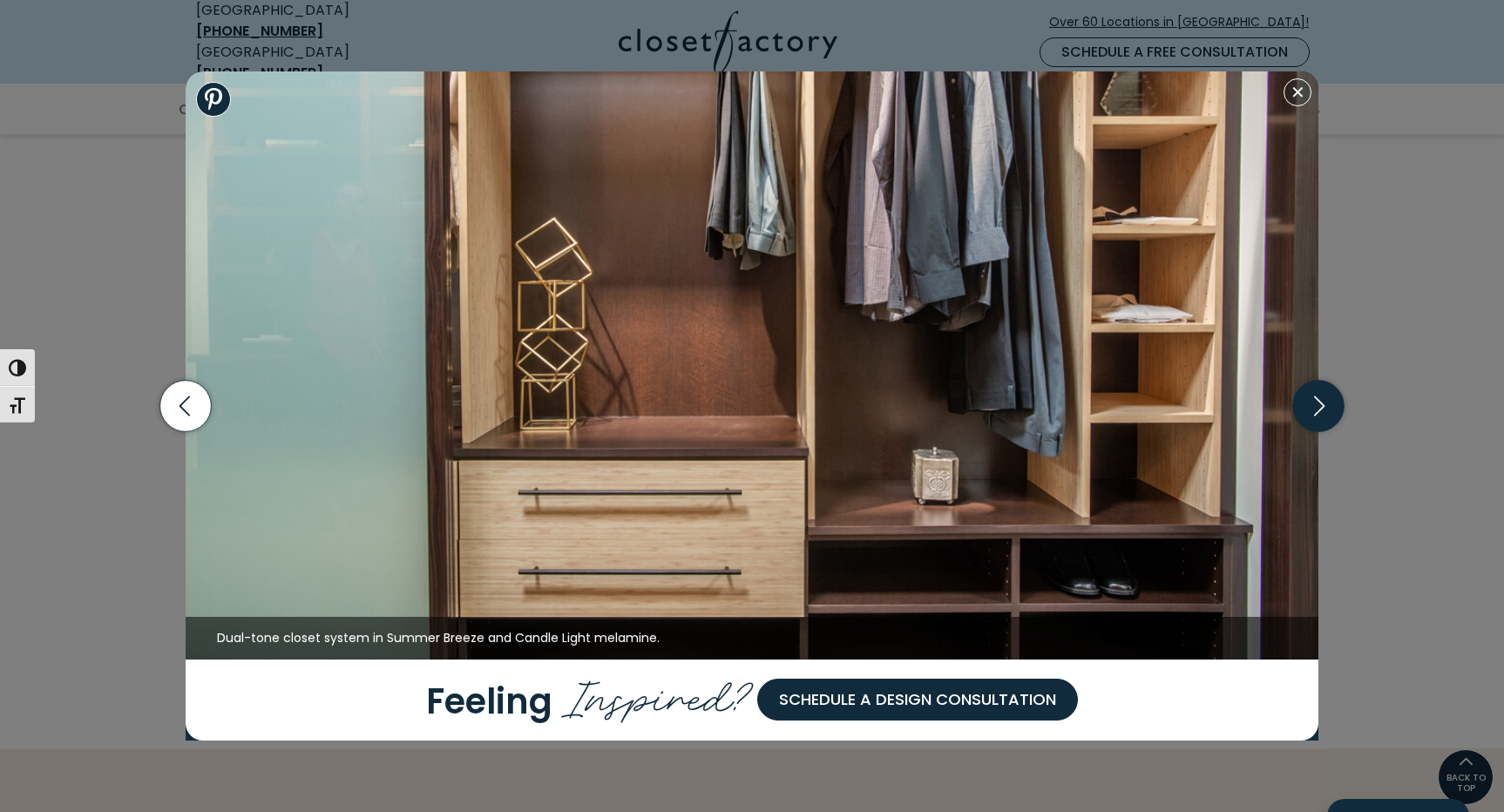
click at [1327, 407] on icon "button" at bounding box center [1319, 406] width 51 height 51
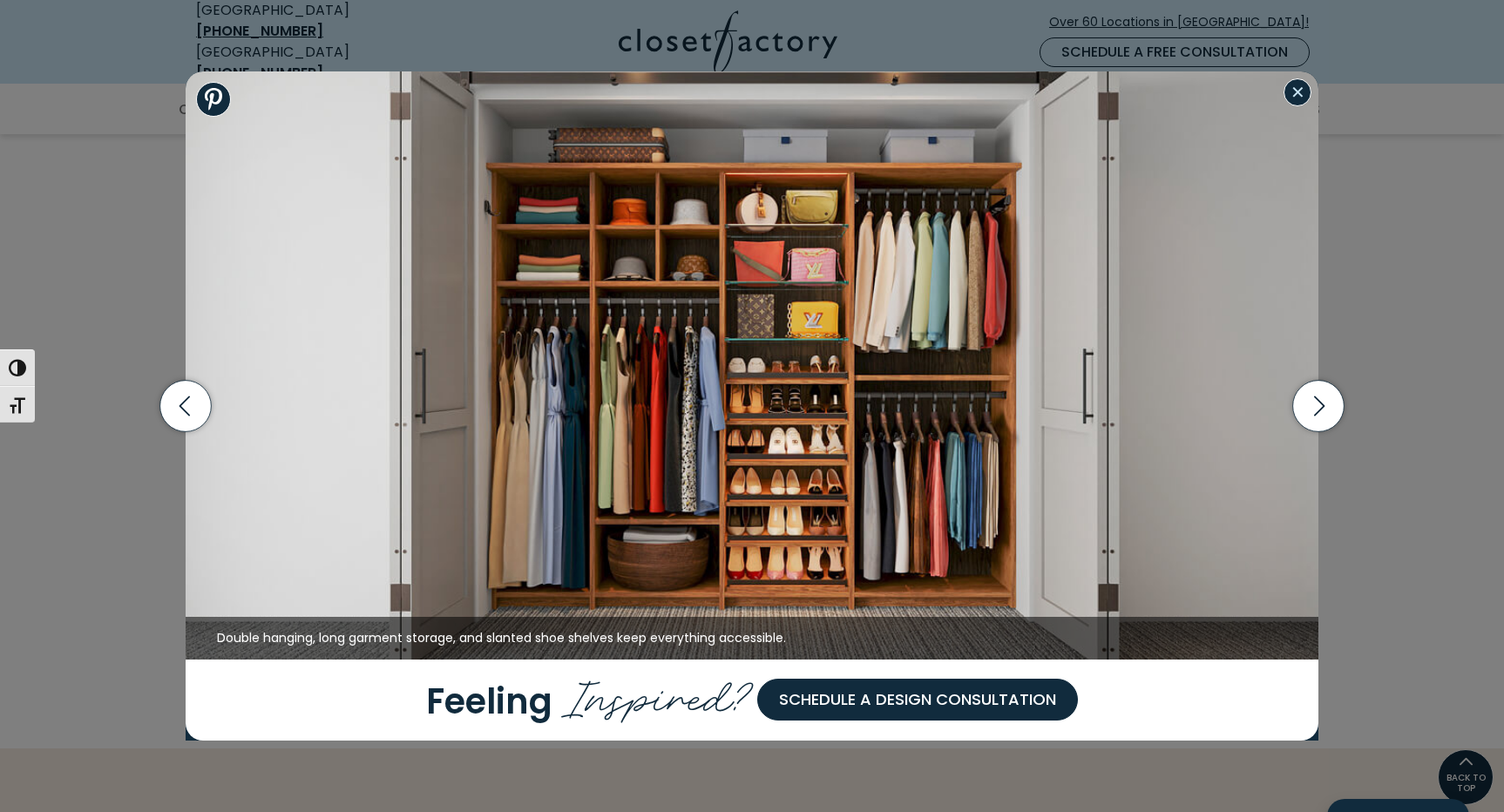
click at [1302, 95] on button "Close modal" at bounding box center [1298, 91] width 28 height 28
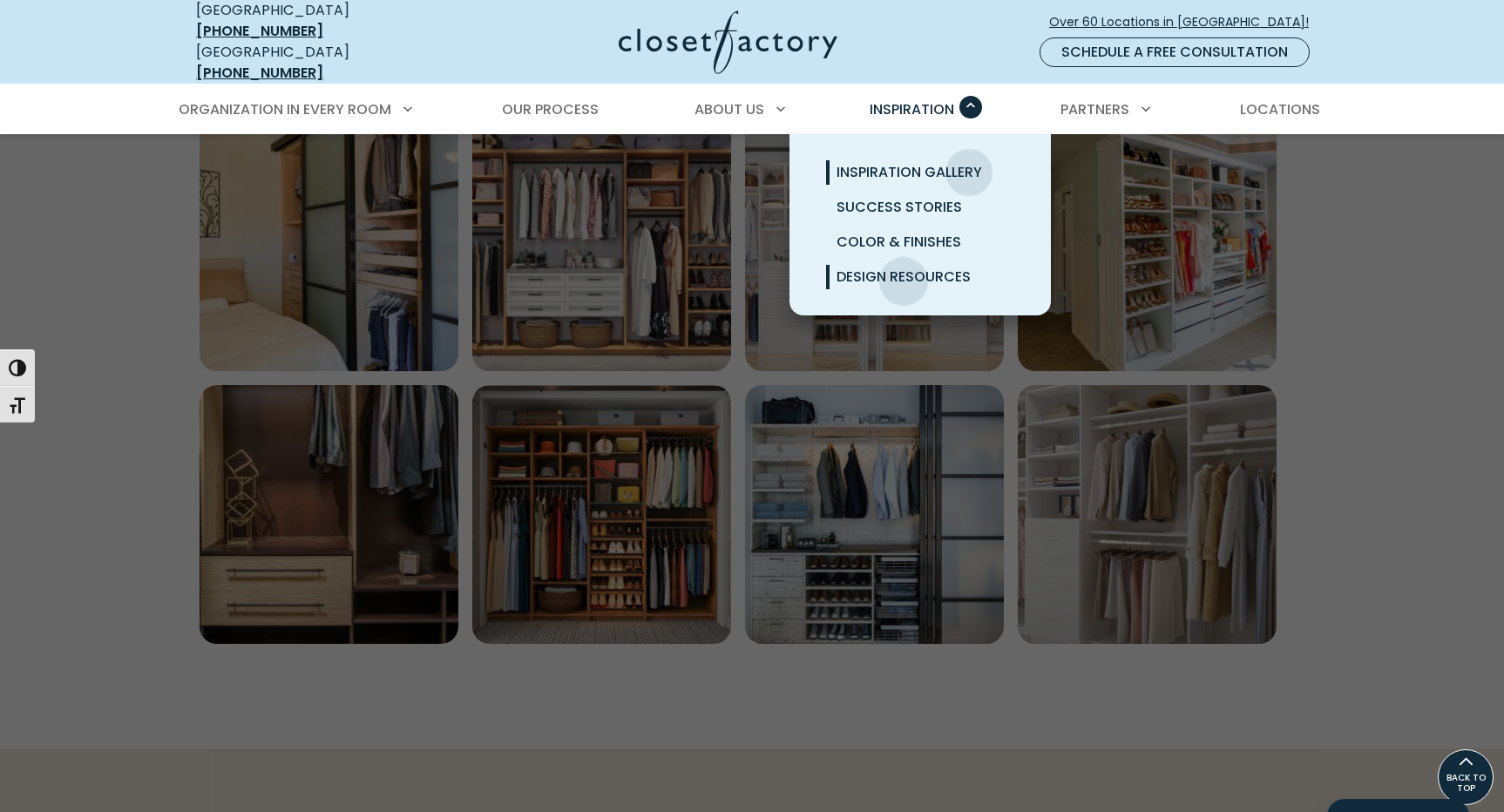
click at [904, 268] on span "Design Resources" at bounding box center [904, 276] width 134 height 20
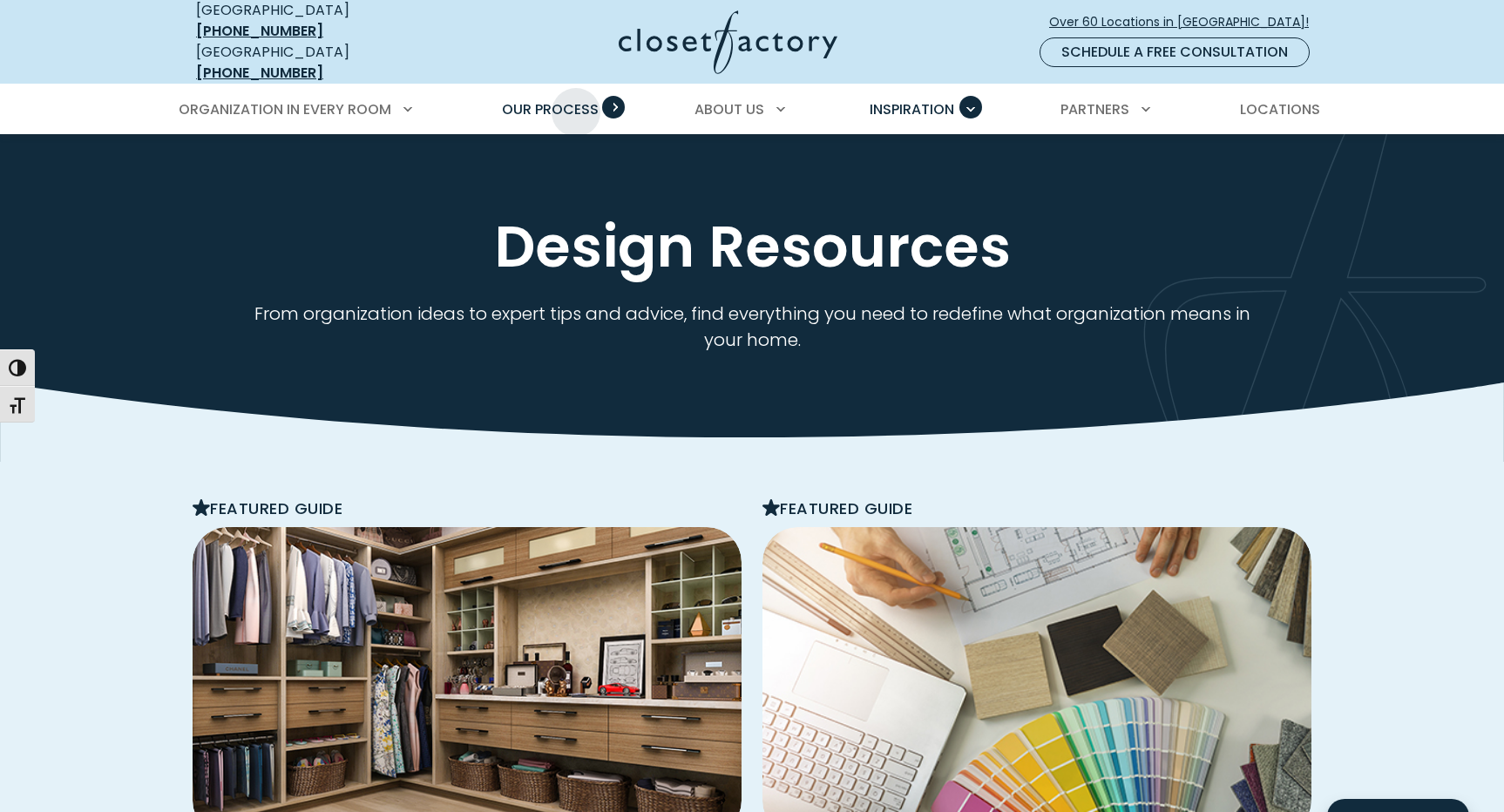
click at [576, 99] on span "Our Process" at bounding box center [551, 108] width 97 height 20
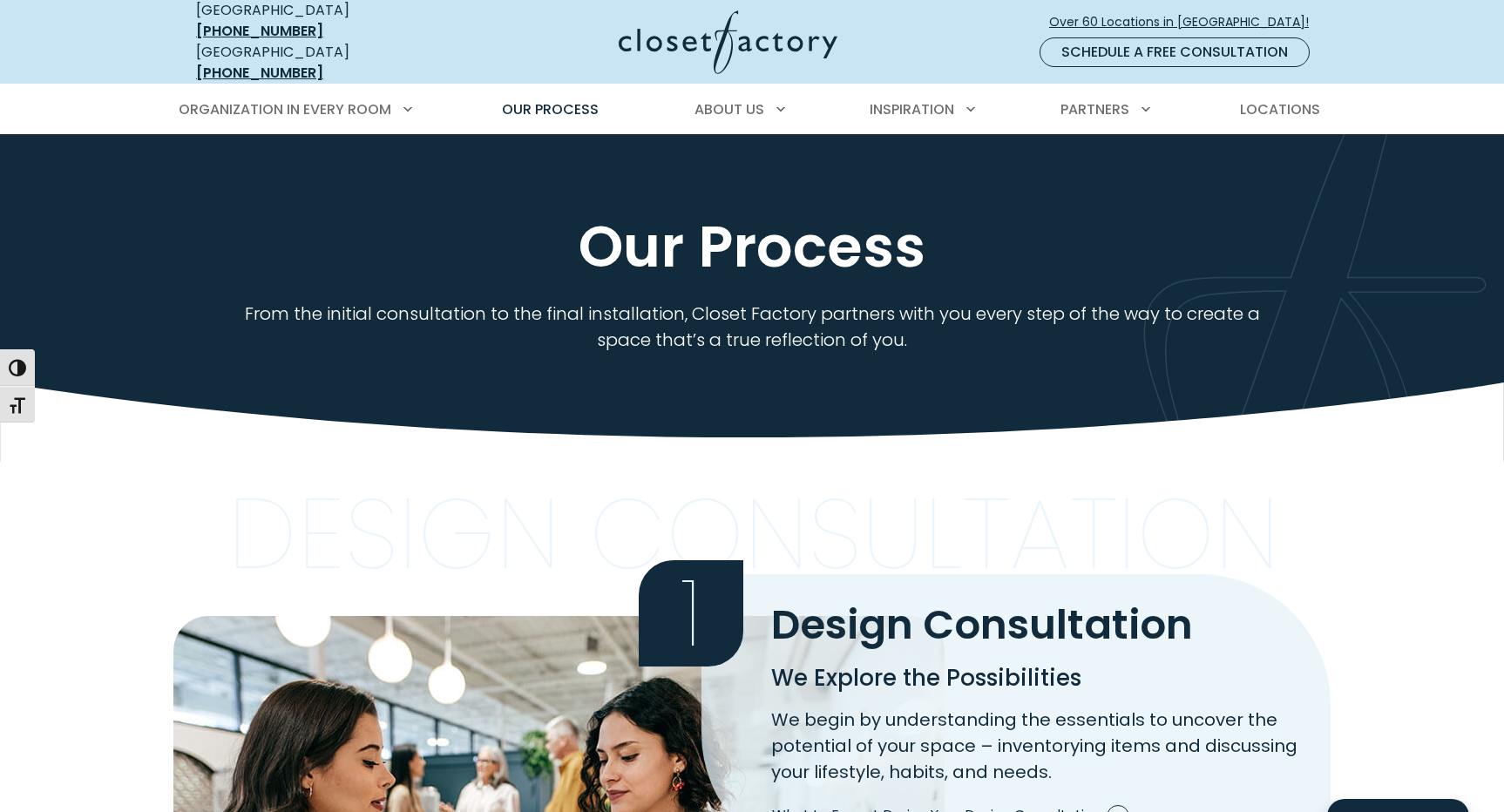
click at [1438, 495] on div "Design Consultation 1 Design Consultation We Explore the Possibilities We begin…" at bounding box center [752, 825] width 1504 height 727
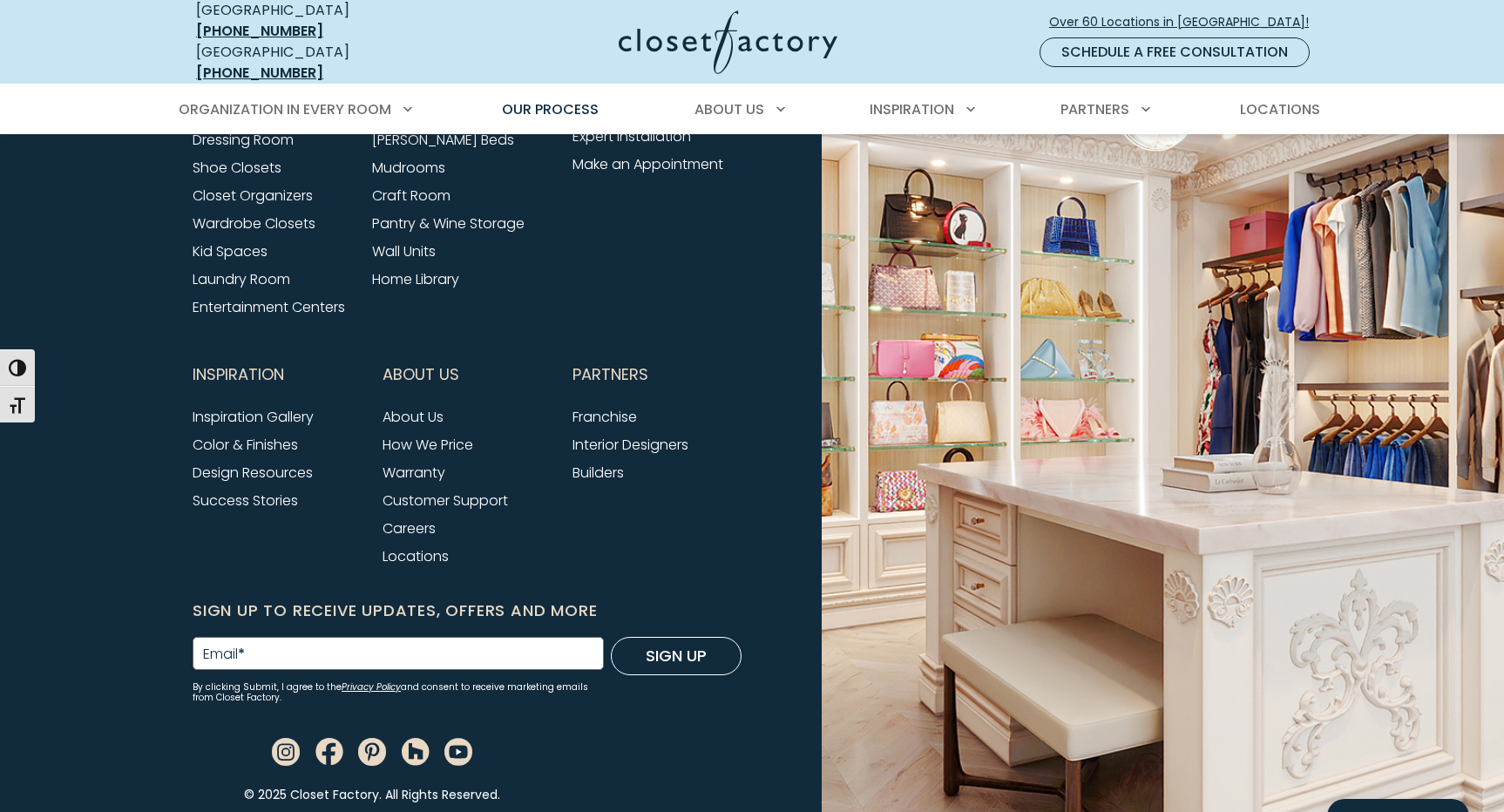
scroll to position [4297, 0]
